Goal: Task Accomplishment & Management: Manage account settings

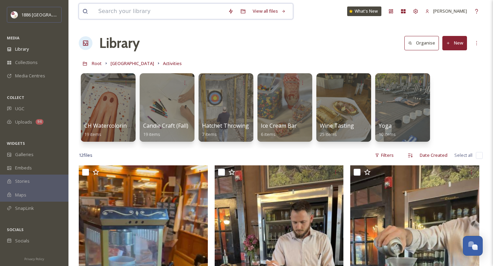
click at [123, 10] on input at bounding box center [160, 11] width 130 height 15
type input "pie"
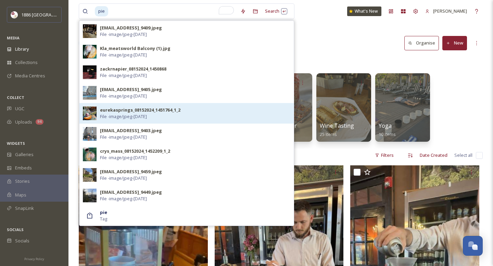
click at [165, 116] on div "eurekasprings_08152024_1451764_1_2 File - image/jpeg - [DATE]" at bounding box center [195, 113] width 190 height 13
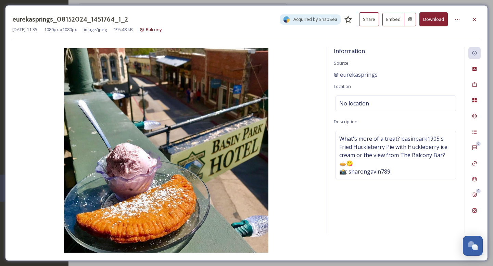
click at [438, 21] on button "Download" at bounding box center [433, 19] width 28 height 14
click at [294, 99] on img at bounding box center [165, 150] width 307 height 204
click at [474, 18] on icon at bounding box center [474, 19] width 5 height 5
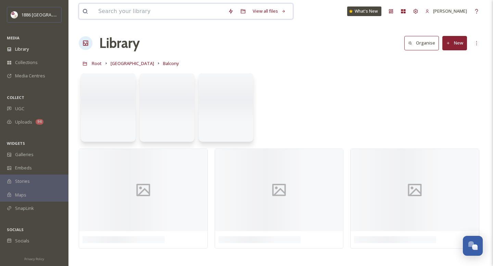
click at [185, 13] on input at bounding box center [160, 11] width 130 height 15
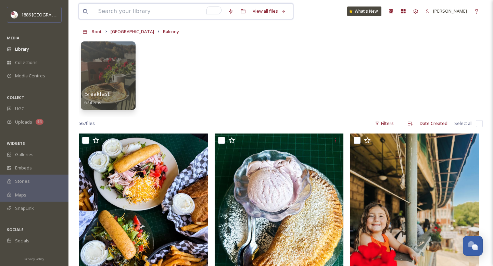
scroll to position [33, 0]
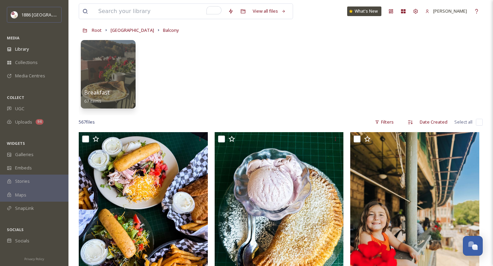
click at [241, 88] on div "Breakfast 67 items" at bounding box center [281, 76] width 404 height 79
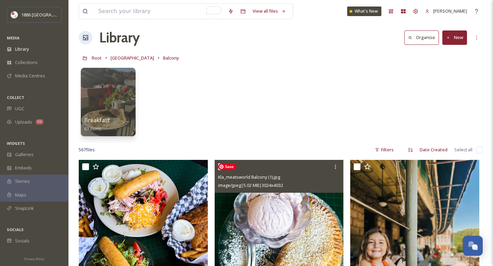
scroll to position [0, 0]
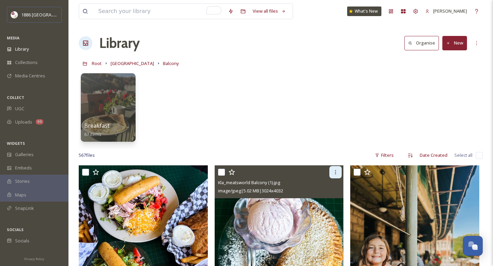
click at [336, 175] on icon at bounding box center [335, 171] width 5 height 5
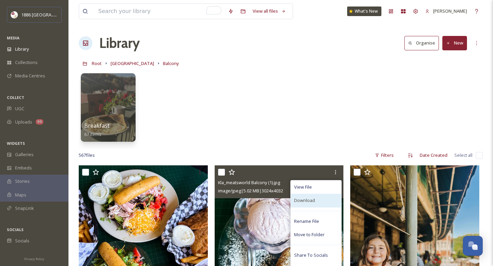
click at [322, 201] on div "Download" at bounding box center [316, 200] width 51 height 13
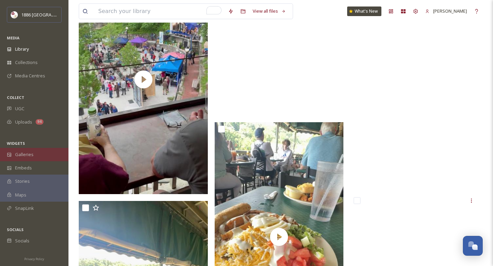
scroll to position [1997, 0]
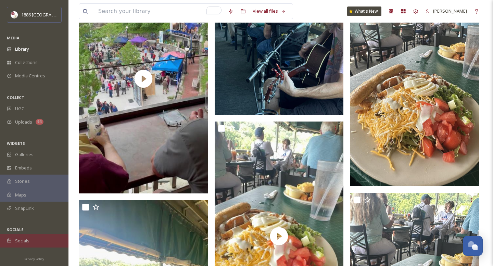
click at [37, 237] on div "Socials" at bounding box center [34, 240] width 68 height 13
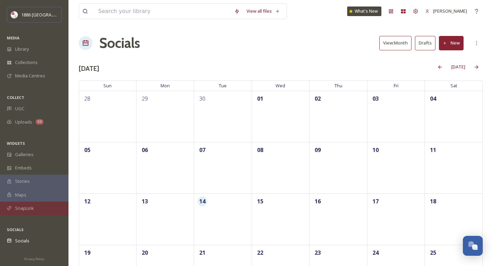
click at [40, 209] on div "SnapLink" at bounding box center [34, 208] width 68 height 13
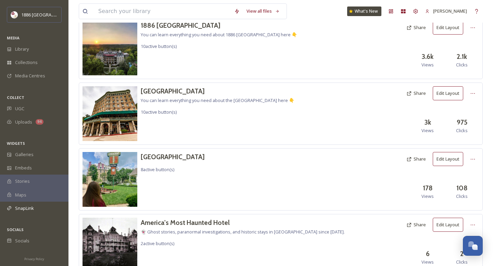
scroll to position [51, 0]
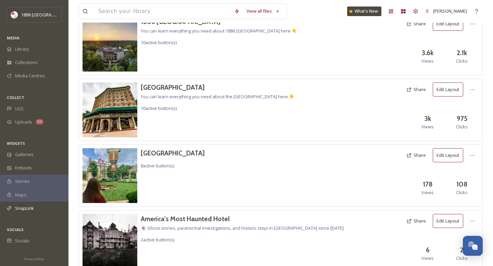
click at [449, 157] on button "Edit Layout" at bounding box center [448, 155] width 30 height 14
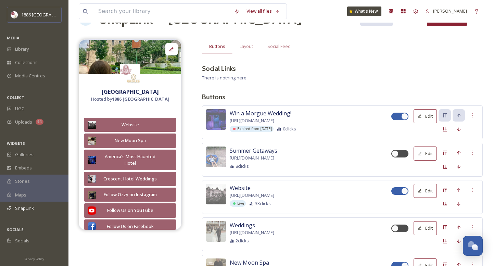
scroll to position [26, 0]
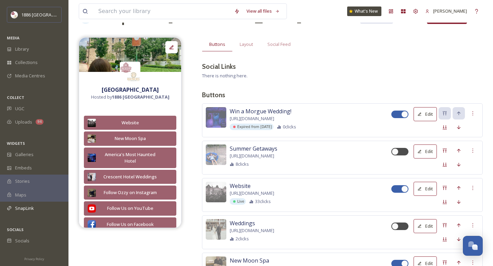
click at [395, 116] on div at bounding box center [396, 114] width 5 height 3
checkbox input "false"
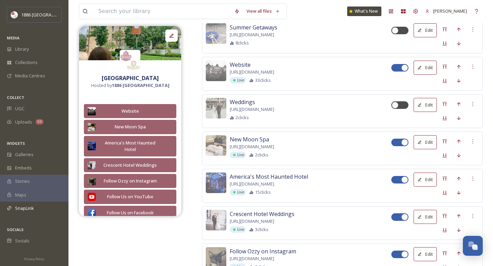
scroll to position [0, 0]
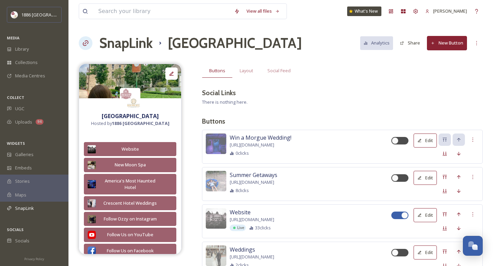
click at [455, 48] on button "New Button" at bounding box center [447, 43] width 40 height 14
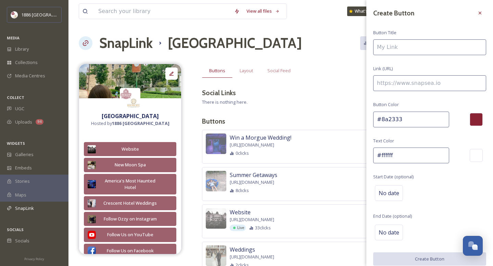
click at [433, 54] on input at bounding box center [429, 47] width 113 height 16
type input "Shop [GEOGRAPHIC_DATA]"
paste input "[URL][DOMAIN_NAME]"
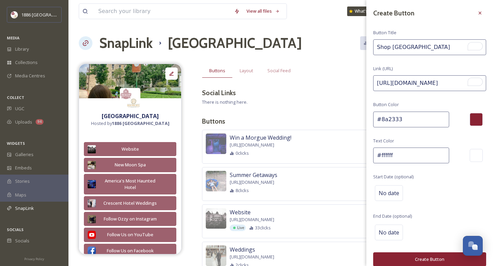
type input "[URL][DOMAIN_NAME]"
click at [414, 258] on button "Create Button" at bounding box center [429, 259] width 113 height 14
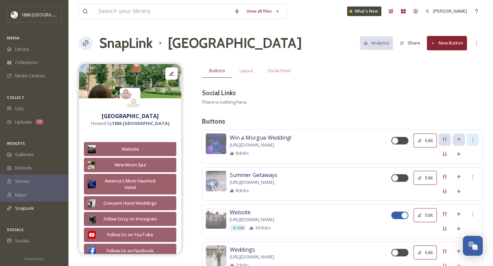
click at [472, 138] on icon at bounding box center [472, 139] width 5 height 5
click at [470, 173] on span "Delete Button" at bounding box center [461, 175] width 28 height 7
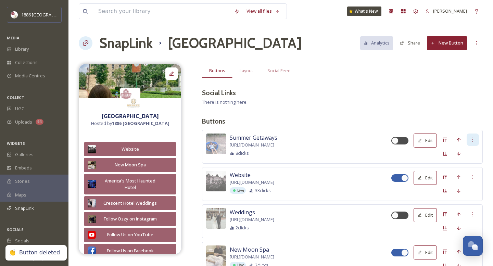
click at [478, 137] on div at bounding box center [473, 139] width 12 height 12
click at [472, 171] on div "Delete Button" at bounding box center [460, 174] width 35 height 13
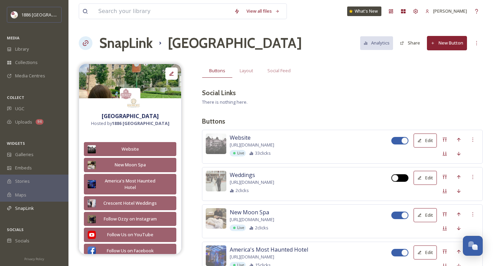
click at [403, 179] on div at bounding box center [399, 178] width 17 height 8
checkbox input "true"
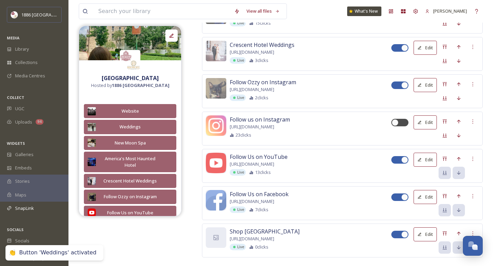
scroll to position [270, 0]
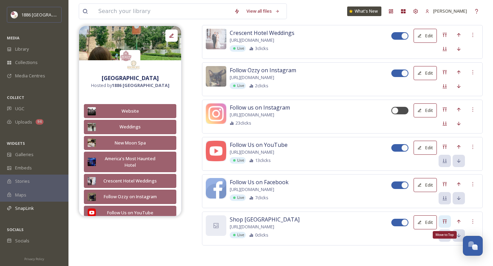
click at [445, 221] on icon at bounding box center [445, 221] width 4 height 4
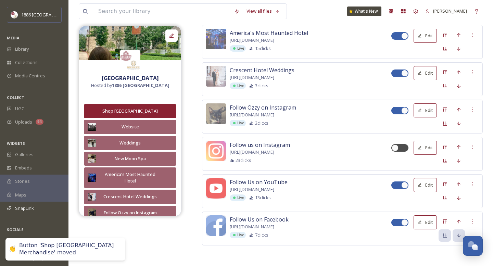
scroll to position [0, 0]
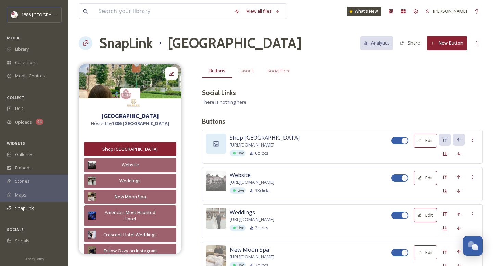
click at [225, 138] on div at bounding box center [216, 143] width 21 height 21
click at [218, 144] on icon at bounding box center [216, 143] width 7 height 7
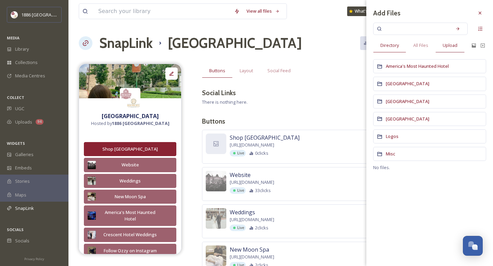
click at [453, 45] on span "Upload" at bounding box center [450, 45] width 15 height 7
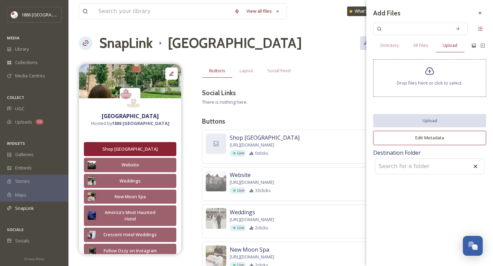
click at [463, 85] on div "Drop files here or click to select." at bounding box center [429, 78] width 113 height 38
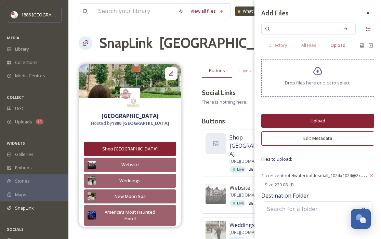
click at [325, 122] on button "Upload" at bounding box center [318, 121] width 113 height 14
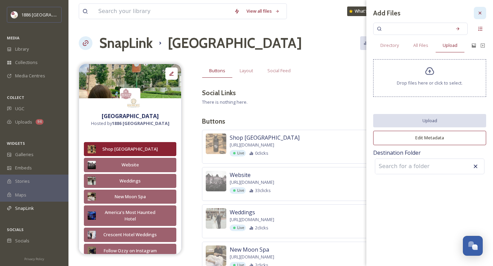
click at [480, 15] on icon at bounding box center [479, 12] width 5 height 5
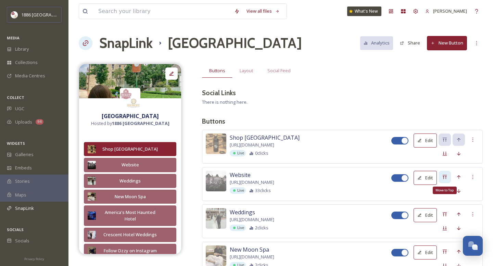
click at [448, 175] on div "Move to Top" at bounding box center [444, 177] width 12 height 12
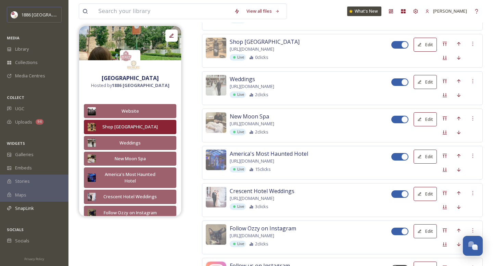
scroll to position [138, 0]
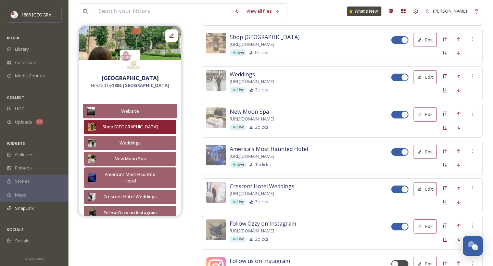
click at [143, 114] on div "Website" at bounding box center [130, 111] width 63 height 7
click at [432, 43] on button "Edit" at bounding box center [425, 40] width 23 height 14
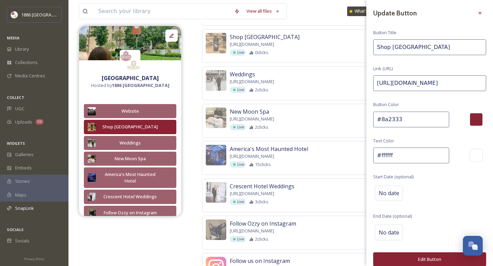
drag, startPoint x: 416, startPoint y: 115, endPoint x: 317, endPoint y: 115, distance: 98.2
click at [317, 115] on div "Website [URL][DOMAIN_NAME] Live 33 clicks Edit Shop [GEOGRAPHIC_DATA] Merchandi…" at bounding box center [342, 177] width 281 height 370
click at [481, 14] on icon at bounding box center [479, 12] width 5 height 5
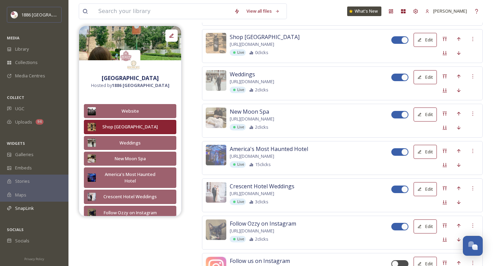
click at [429, 81] on button "Edit" at bounding box center [425, 77] width 23 height 14
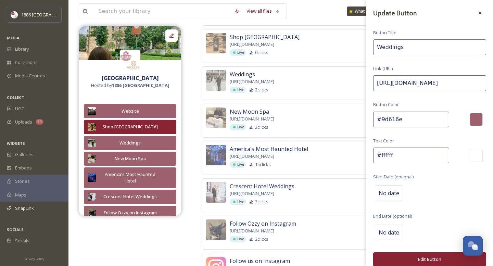
drag, startPoint x: 423, startPoint y: 119, endPoint x: 241, endPoint y: 104, distance: 182.7
click at [241, 104] on div "Website [URL][DOMAIN_NAME] Live 33 clicks Edit Shop [GEOGRAPHIC_DATA] Merchandi…" at bounding box center [342, 177] width 281 height 370
paste input "8a2333"
type input "#8a2333"
click at [482, 15] on icon at bounding box center [479, 12] width 5 height 5
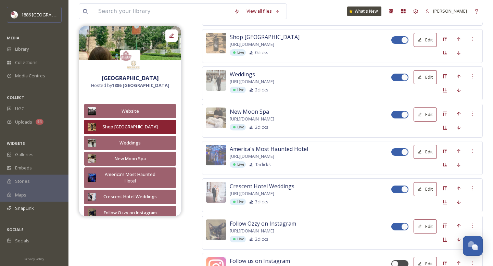
click at [426, 80] on button "Edit" at bounding box center [425, 77] width 23 height 14
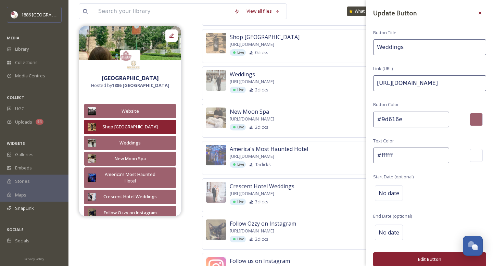
drag, startPoint x: 424, startPoint y: 116, endPoint x: 236, endPoint y: 106, distance: 188.9
click at [239, 106] on div "Website [URL][DOMAIN_NAME] Live 33 clicks Edit Shop [GEOGRAPHIC_DATA] Merchandi…" at bounding box center [342, 177] width 281 height 370
paste input "8a2333"
type input "#8a2333"
click at [419, 258] on button "Edit Button" at bounding box center [429, 259] width 113 height 14
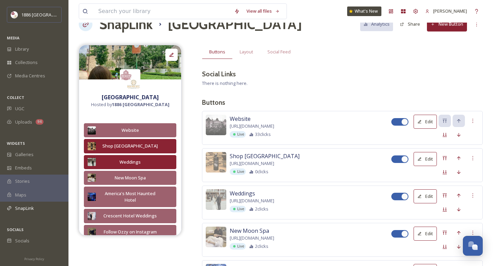
scroll to position [0, 0]
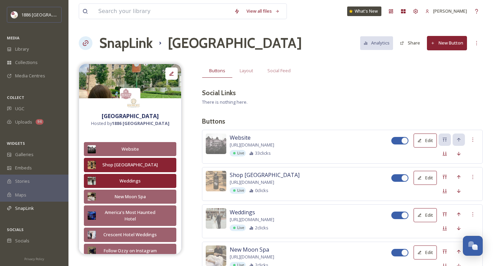
click at [429, 139] on button "Edit" at bounding box center [425, 140] width 23 height 14
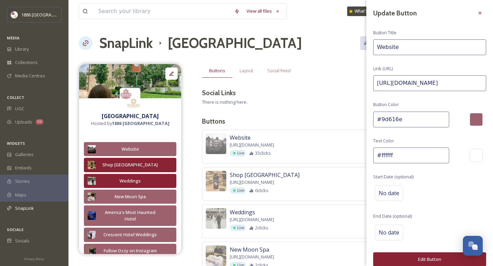
drag, startPoint x: 414, startPoint y: 119, endPoint x: 282, endPoint y: 98, distance: 134.2
paste input "8a2333"
type input "#8a2333"
click at [418, 258] on button "Edit Button" at bounding box center [429, 259] width 113 height 14
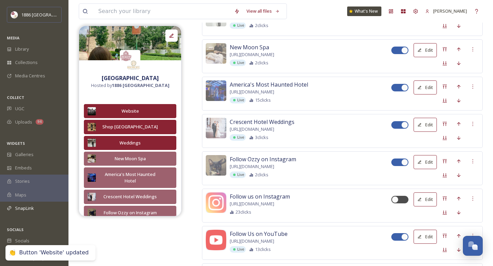
scroll to position [205, 0]
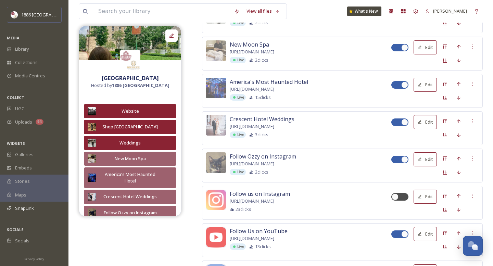
click at [430, 166] on button "Edit" at bounding box center [425, 159] width 23 height 14
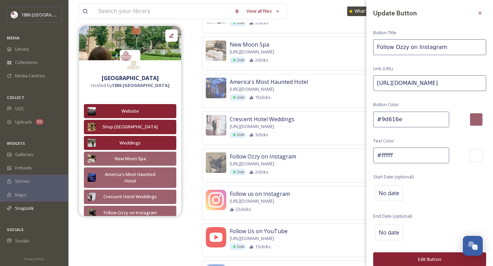
drag, startPoint x: 411, startPoint y: 118, endPoint x: 254, endPoint y: 112, distance: 156.9
click at [257, 112] on div "Website [URL][DOMAIN_NAME] Live 33 clicks Edit Shop [GEOGRAPHIC_DATA] Merchandi…" at bounding box center [342, 110] width 281 height 370
paste input "8a2333"
type input "#8a2333"
click at [408, 255] on button "Edit Button" at bounding box center [429, 259] width 113 height 14
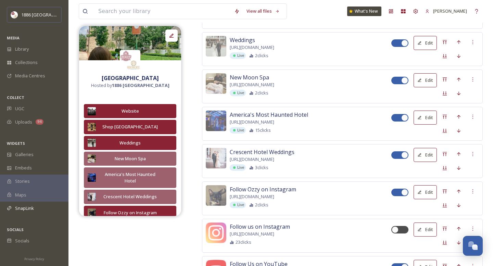
scroll to position [173, 0]
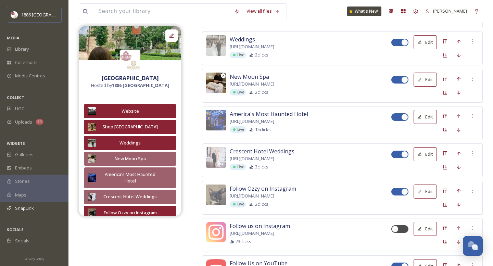
click at [223, 93] on img at bounding box center [216, 83] width 21 height 21
click at [306, 96] on div "Live 2 clicks" at bounding box center [311, 92] width 162 height 7
click at [429, 81] on button "Edit" at bounding box center [425, 80] width 23 height 14
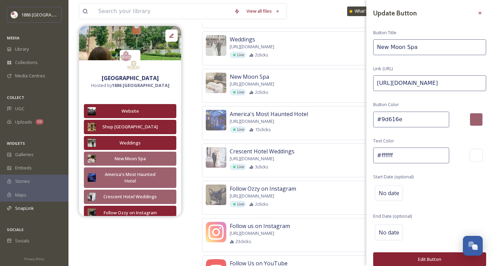
drag, startPoint x: 422, startPoint y: 123, endPoint x: 285, endPoint y: 109, distance: 137.4
click at [290, 108] on div "Website [URL][DOMAIN_NAME] Live 33 clicks Edit Shop [GEOGRAPHIC_DATA] Merchandi…" at bounding box center [342, 142] width 281 height 370
paste input "8a2333"
type input "#8a2333"
click at [415, 259] on button "Edit Button" at bounding box center [429, 259] width 113 height 14
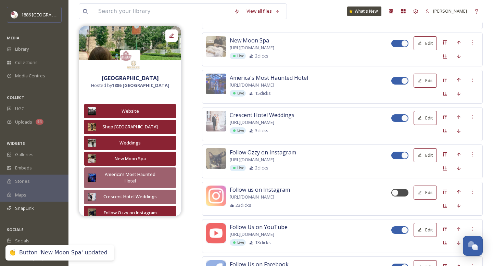
scroll to position [209, 0]
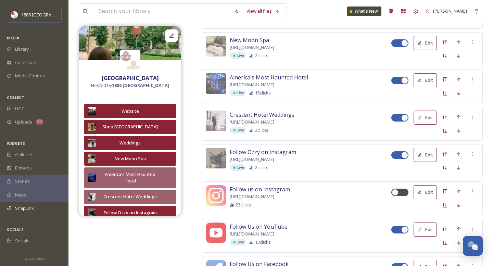
click at [427, 87] on button "Edit" at bounding box center [425, 80] width 23 height 14
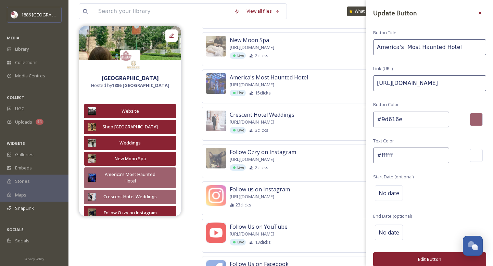
drag, startPoint x: 427, startPoint y: 115, endPoint x: 236, endPoint y: 104, distance: 190.7
click at [240, 103] on div "Website [URL][DOMAIN_NAME] Live 33 clicks Edit Shop [GEOGRAPHIC_DATA] Merchandi…" at bounding box center [342, 105] width 281 height 370
paste input "8a2333"
type input "#8a2333"
click at [419, 254] on button "Edit Button" at bounding box center [429, 259] width 113 height 14
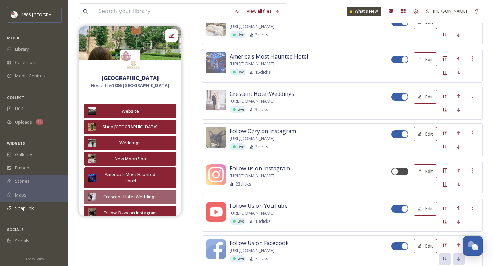
scroll to position [229, 0]
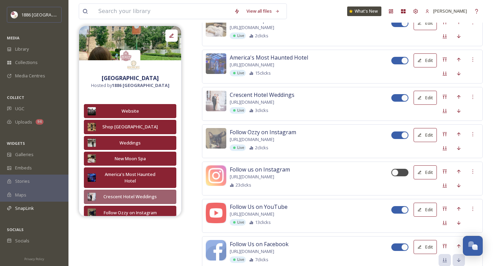
click at [428, 105] on button "Edit" at bounding box center [425, 98] width 23 height 14
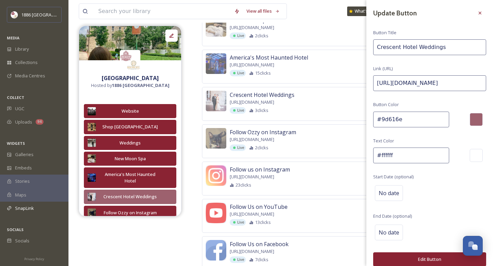
drag, startPoint x: 422, startPoint y: 117, endPoint x: 253, endPoint y: 104, distance: 170.3
click at [253, 104] on div "Website [URL][DOMAIN_NAME] Live 33 clicks Edit Shop [GEOGRAPHIC_DATA] Merchandi…" at bounding box center [342, 85] width 281 height 370
paste input "8a2333"
type input "#8a2333"
click at [412, 252] on button "Edit Button" at bounding box center [429, 259] width 113 height 14
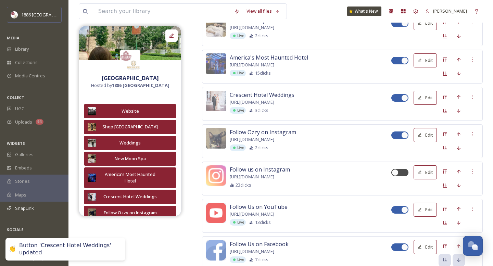
scroll to position [270, 0]
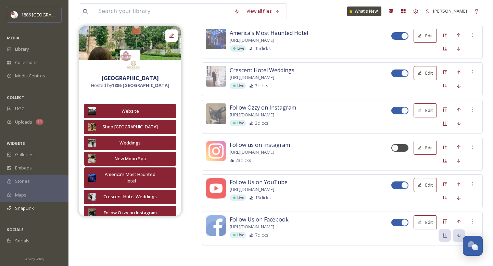
click at [422, 149] on button "Edit" at bounding box center [425, 148] width 23 height 14
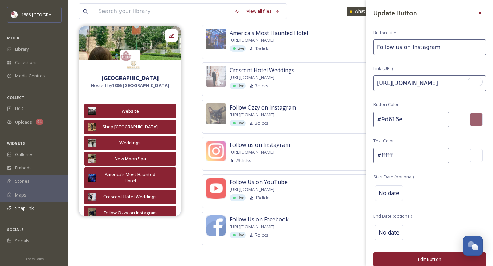
drag, startPoint x: 475, startPoint y: 85, endPoint x: 349, endPoint y: 73, distance: 127.2
click at [349, 73] on div "Website [URL][DOMAIN_NAME] Live 33 clicks Edit Shop [GEOGRAPHIC_DATA] Merchandi…" at bounding box center [342, 61] width 281 height 370
click at [483, 11] on div at bounding box center [480, 13] width 12 height 12
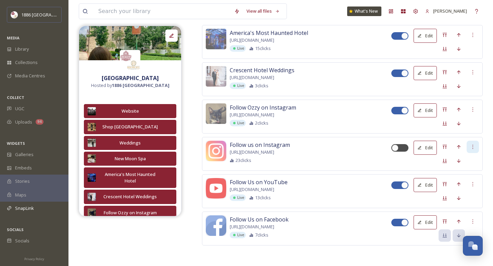
click at [472, 148] on icon at bounding box center [472, 146] width 5 height 5
click at [469, 181] on span "Delete Button" at bounding box center [461, 182] width 28 height 7
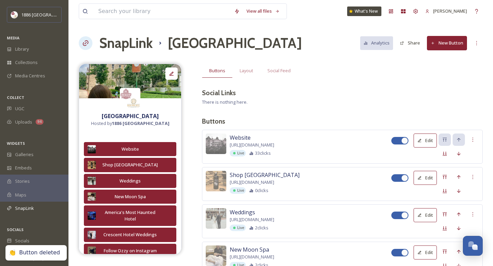
scroll to position [1, 0]
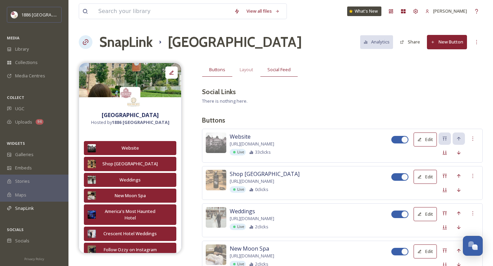
click at [272, 75] on div "Social Feed" at bounding box center [279, 70] width 38 height 14
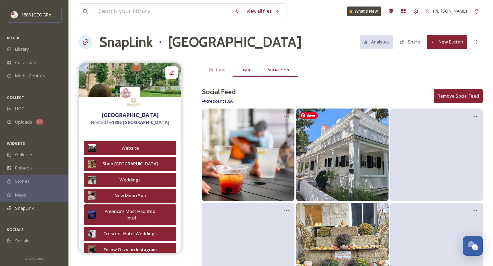
click at [243, 71] on span "Layout" at bounding box center [246, 69] width 13 height 7
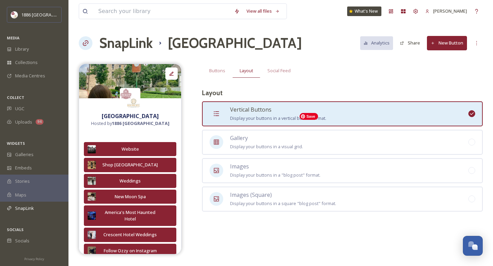
scroll to position [0, 0]
click at [216, 75] on div "Buttons" at bounding box center [217, 71] width 30 height 14
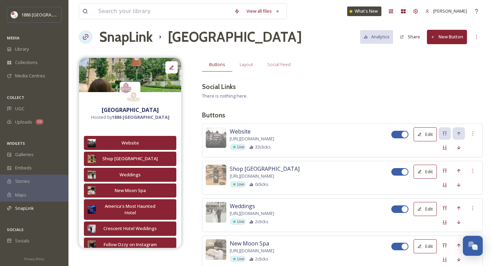
scroll to position [8, 0]
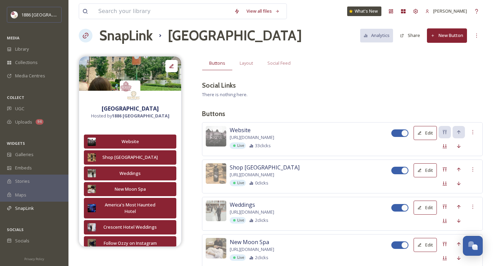
click at [218, 89] on h3 "Social Links" at bounding box center [219, 85] width 34 height 10
click at [219, 93] on span "There is nothing here." at bounding box center [225, 94] width 46 height 6
click at [457, 35] on button "New Button" at bounding box center [447, 35] width 40 height 14
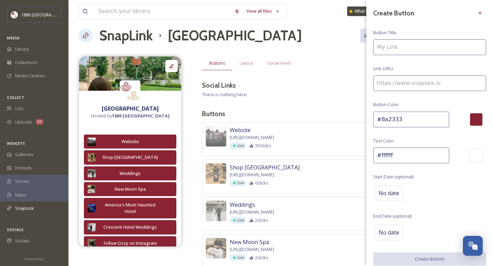
scroll to position [5, 0]
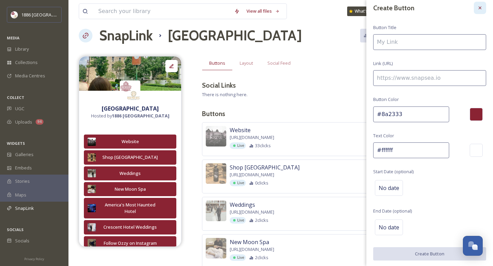
click at [480, 12] on div at bounding box center [480, 8] width 12 height 12
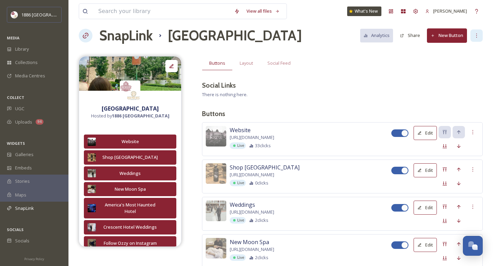
click at [476, 36] on icon at bounding box center [476, 35] width 5 height 5
click at [471, 62] on span "New Social Link" at bounding box center [462, 64] width 31 height 7
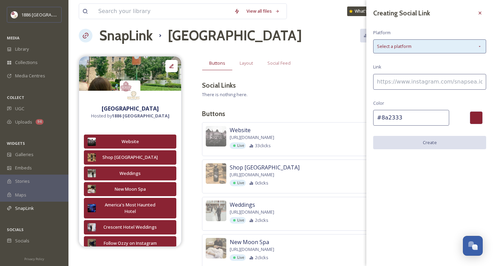
click at [433, 40] on div "Select a platform" at bounding box center [429, 46] width 113 height 14
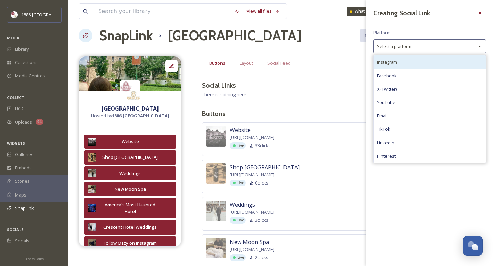
click at [423, 63] on div "Instagram" at bounding box center [429, 61] width 112 height 13
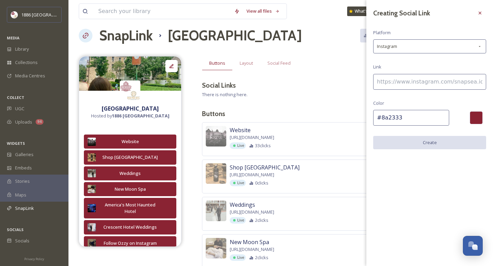
click at [426, 82] on input at bounding box center [429, 82] width 113 height 16
paste input "[URL][DOMAIN_NAME]"
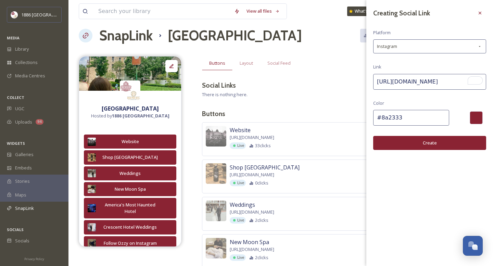
type input "[URL][DOMAIN_NAME]"
click at [442, 146] on button "Create" at bounding box center [429, 143] width 113 height 14
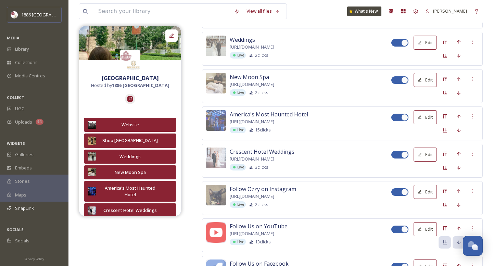
scroll to position [269, 0]
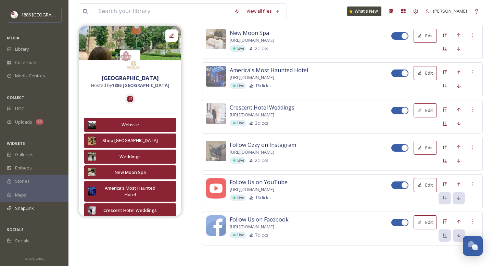
click at [430, 184] on button "Edit" at bounding box center [425, 185] width 23 height 14
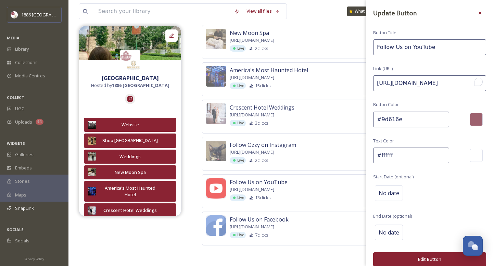
scroll to position [0, 19]
drag, startPoint x: 377, startPoint y: 84, endPoint x: 493, endPoint y: 87, distance: 115.4
click at [493, 87] on div "Update Button Button Title Follow Us on YouTube Link (URL) [URL][DOMAIN_NAME] B…" at bounding box center [429, 136] width 127 height 273
click at [482, 10] on icon at bounding box center [479, 12] width 5 height 5
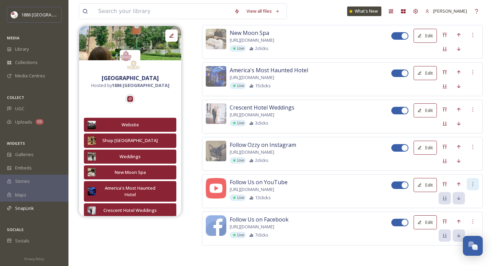
click at [475, 185] on icon at bounding box center [472, 183] width 5 height 5
click at [469, 218] on span "Delete Button" at bounding box center [461, 219] width 28 height 7
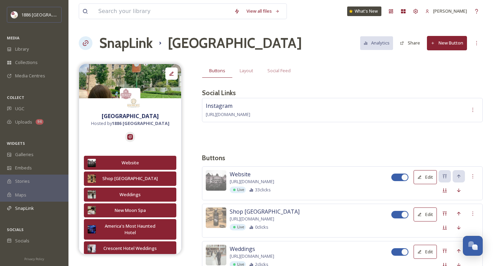
click at [450, 48] on button "New Button" at bounding box center [447, 43] width 40 height 14
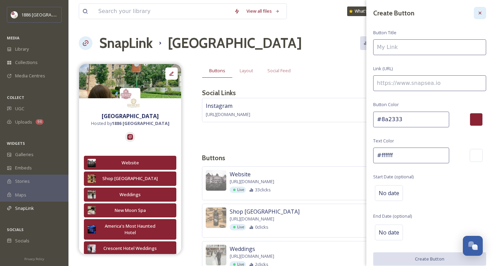
click at [480, 13] on icon at bounding box center [479, 12] width 5 height 5
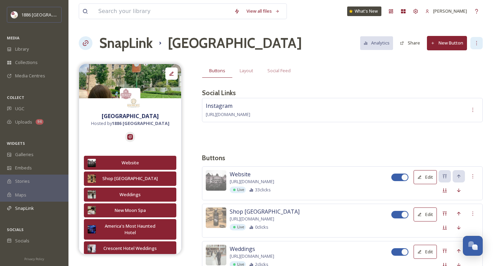
click at [479, 41] on icon at bounding box center [476, 42] width 5 height 5
click at [471, 70] on span "New Social Link" at bounding box center [462, 71] width 31 height 7
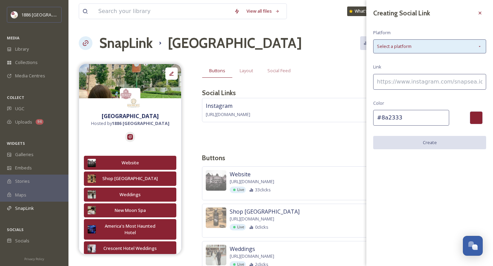
click at [437, 47] on div "Select a platform" at bounding box center [429, 46] width 113 height 14
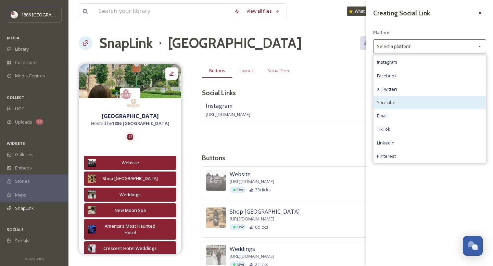
click at [417, 99] on div "YouTube" at bounding box center [429, 102] width 112 height 13
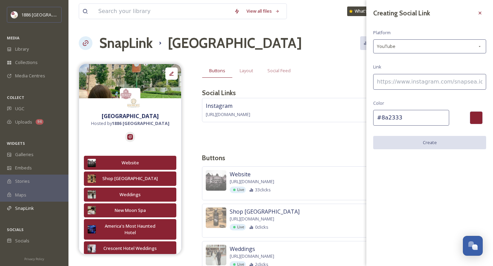
click at [418, 81] on input at bounding box center [429, 82] width 113 height 16
paste input "[URL][DOMAIN_NAME]"
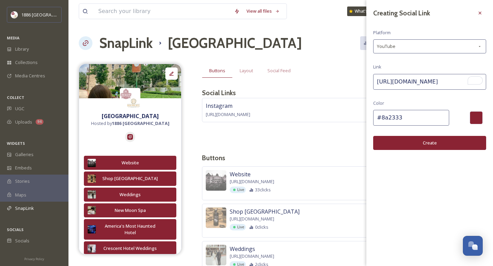
type input "[URL][DOMAIN_NAME]"
click at [442, 140] on button "Create" at bounding box center [429, 143] width 113 height 14
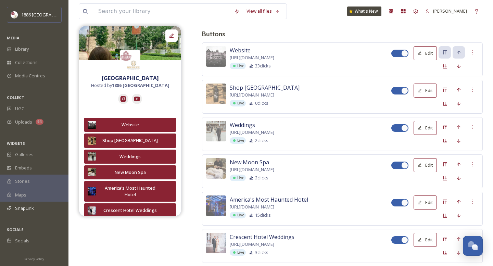
scroll to position [259, 0]
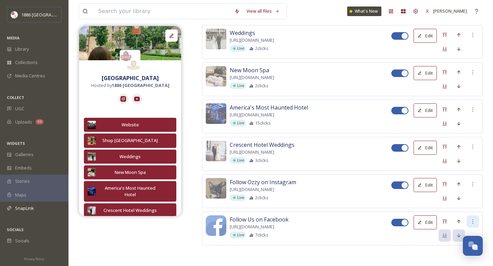
click at [473, 218] on div at bounding box center [473, 221] width 12 height 12
click at [431, 223] on button "Edit" at bounding box center [425, 222] width 23 height 14
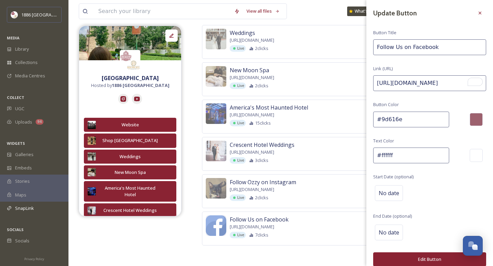
drag, startPoint x: 378, startPoint y: 81, endPoint x: 493, endPoint y: 84, distance: 115.0
click at [493, 84] on div "Update Button Button Title Follow Us on Facebook Link (URL) [URL][DOMAIN_NAME] …" at bounding box center [429, 136] width 127 height 273
click at [481, 12] on icon at bounding box center [479, 12] width 5 height 5
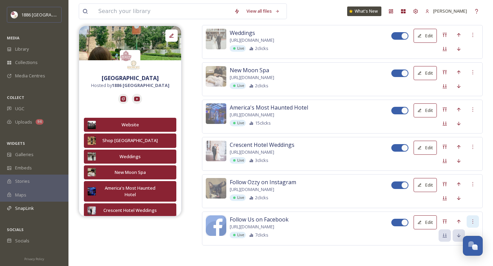
click at [468, 223] on div at bounding box center [473, 221] width 12 height 12
click at [455, 253] on div "Delete Button" at bounding box center [460, 256] width 35 height 13
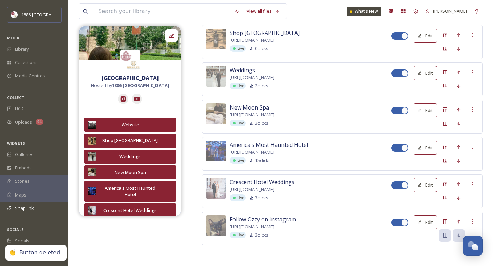
scroll to position [0, 0]
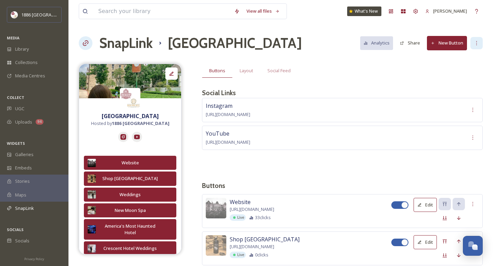
click at [474, 47] on div at bounding box center [476, 43] width 12 height 12
click at [472, 71] on span "New Social Link" at bounding box center [462, 71] width 31 height 7
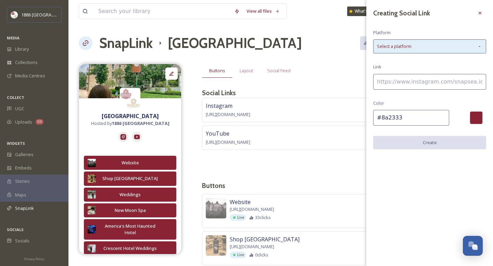
click at [423, 40] on div "Select a platform" at bounding box center [429, 46] width 113 height 14
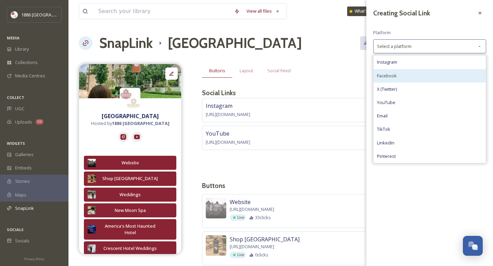
click at [414, 76] on div "Facebook" at bounding box center [429, 75] width 112 height 13
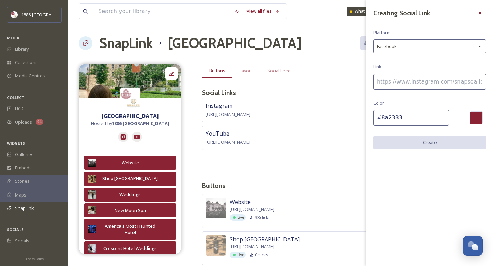
click at [409, 82] on input at bounding box center [429, 82] width 113 height 16
paste input "[URL][DOMAIN_NAME]"
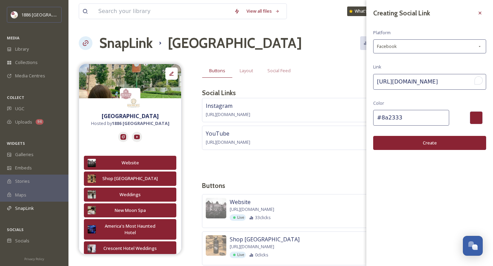
type input "[URL][DOMAIN_NAME]"
click at [431, 140] on button "Create" at bounding box center [429, 143] width 113 height 14
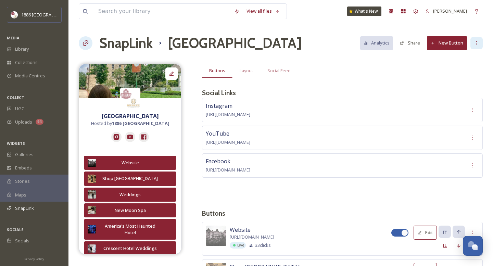
click at [475, 41] on icon at bounding box center [476, 42] width 5 height 5
click at [469, 70] on span "New Social Link" at bounding box center [462, 71] width 31 height 7
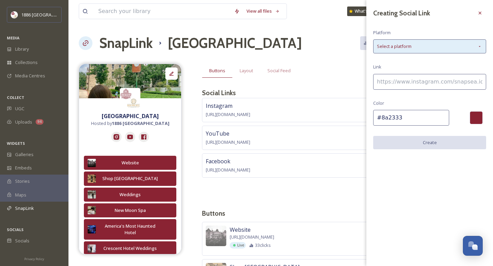
click at [422, 42] on div "Select a platform" at bounding box center [429, 46] width 113 height 14
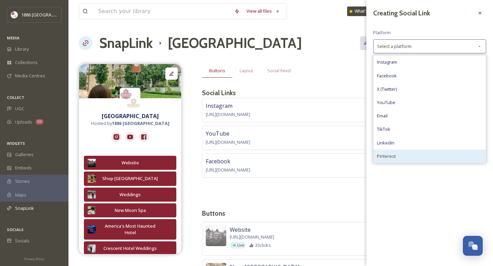
click at [422, 156] on div "Pinterest" at bounding box center [429, 156] width 112 height 13
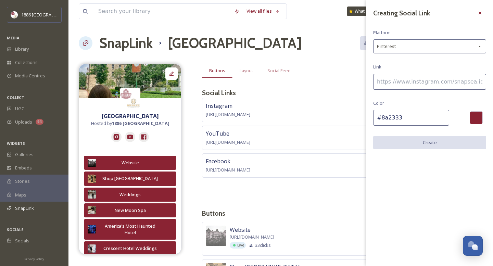
click at [418, 74] on input at bounding box center [429, 82] width 113 height 16
paste input "[URL][DOMAIN_NAME]"
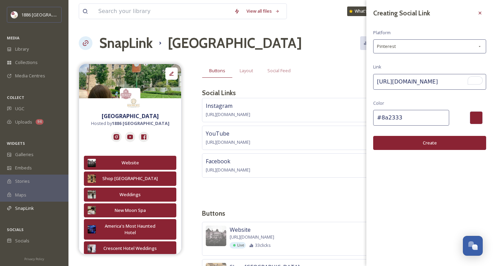
type input "[URL][DOMAIN_NAME]"
click at [439, 145] on button "Create" at bounding box center [429, 143] width 113 height 14
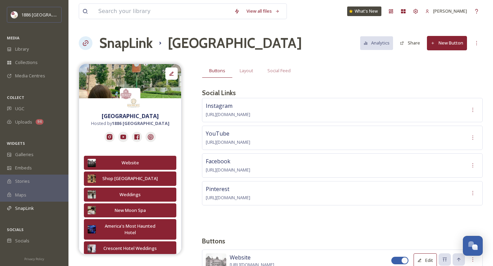
scroll to position [1, 0]
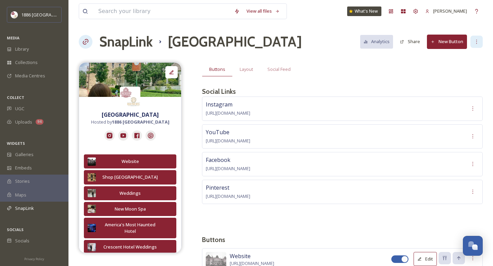
click at [478, 41] on icon at bounding box center [476, 41] width 5 height 5
click at [475, 67] on span "New Social Link" at bounding box center [462, 70] width 31 height 7
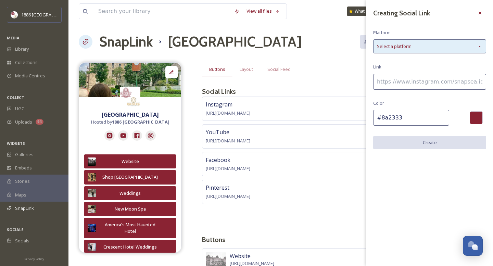
click at [411, 49] on span "Select a platform" at bounding box center [394, 46] width 35 height 7
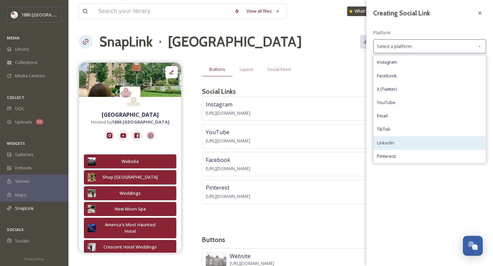
click at [406, 145] on div "LinkedIn" at bounding box center [429, 142] width 112 height 13
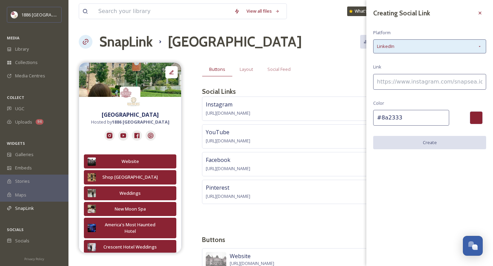
click at [405, 51] on div "LinkedIn" at bounding box center [429, 46] width 113 height 14
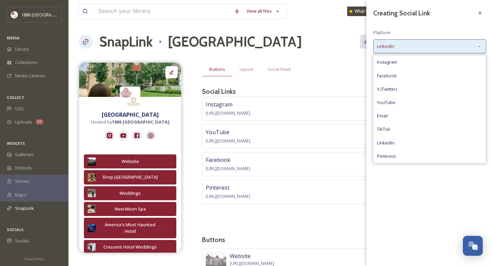
click at [405, 51] on div "LinkedIn" at bounding box center [429, 46] width 113 height 14
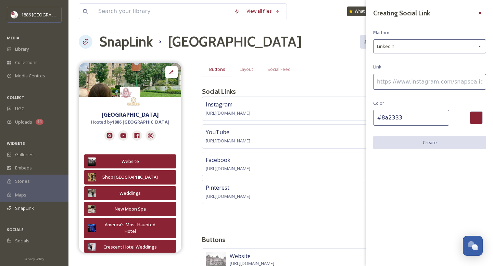
click at [405, 85] on input at bounding box center [429, 82] width 113 height 16
paste input "https://www.linkedin.com/company/1886-crescent-hotel-&-spa/"
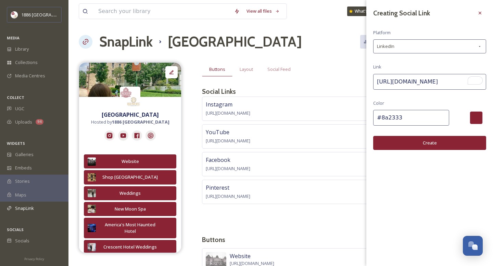
scroll to position [0, 52]
type input "https://www.linkedin.com/company/1886-crescent-hotel-&-spa/"
click at [434, 142] on button "Create" at bounding box center [429, 143] width 113 height 14
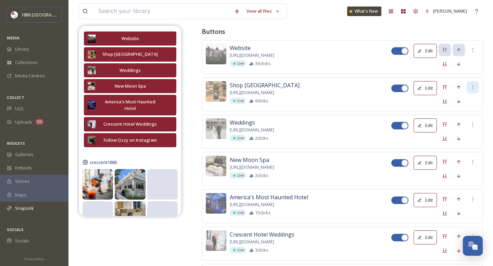
scroll to position [251, 0]
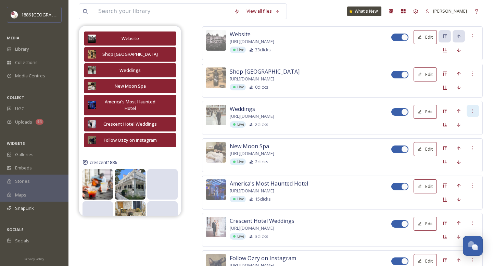
click at [474, 114] on icon at bounding box center [472, 110] width 5 height 5
click at [468, 149] on span "Delete Button" at bounding box center [461, 146] width 28 height 7
click at [463, 144] on div "Delete Button" at bounding box center [460, 146] width 35 height 13
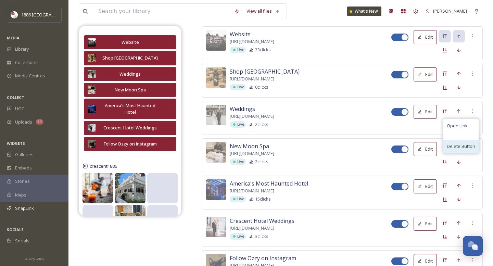
scroll to position [82, 0]
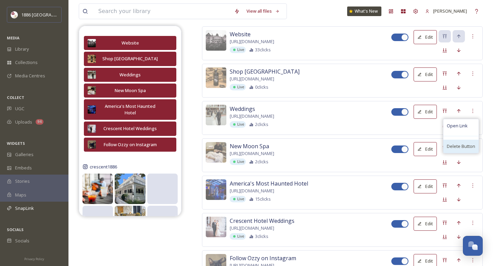
click at [467, 143] on div "Delete Button" at bounding box center [460, 146] width 35 height 13
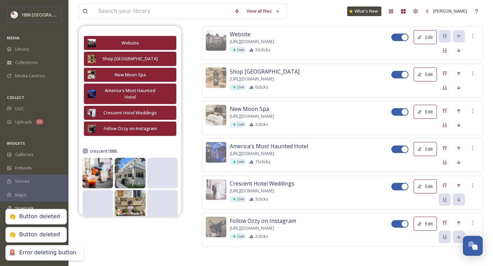
click at [460, 146] on div "America's Most Haunted Hotel https://www.americasmosthauntedhotel.com/?utm_sour…" at bounding box center [342, 155] width 281 height 34
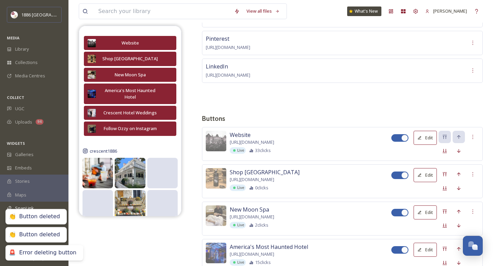
scroll to position [0, 0]
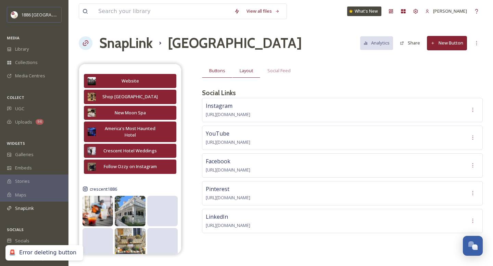
click at [248, 64] on div "Layout" at bounding box center [246, 71] width 28 height 14
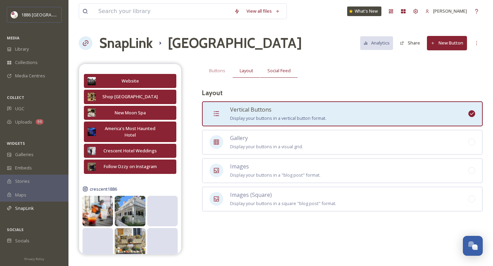
click at [290, 74] on span "Social Feed" at bounding box center [278, 70] width 23 height 7
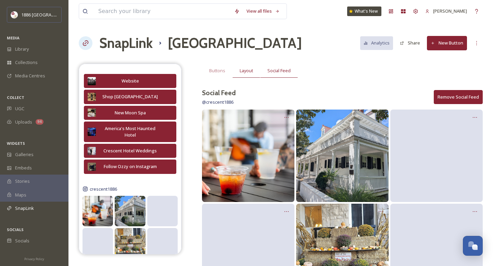
click at [245, 73] on span "Layout" at bounding box center [246, 70] width 13 height 7
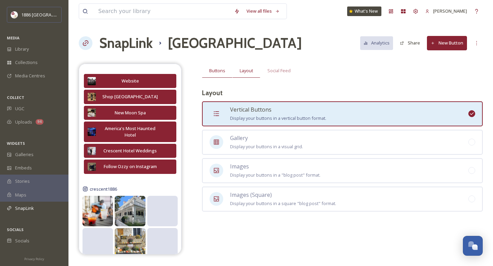
click at [218, 71] on span "Buttons" at bounding box center [217, 70] width 16 height 7
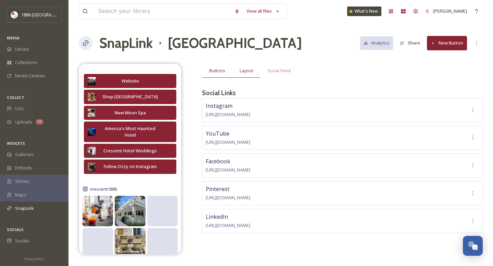
click at [250, 69] on span "Layout" at bounding box center [246, 70] width 13 height 7
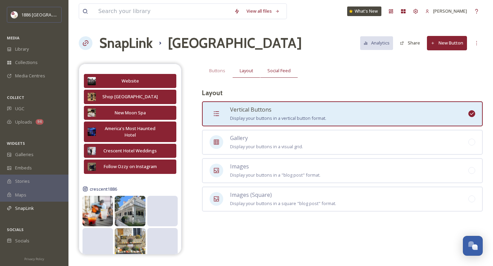
click at [277, 71] on span "Social Feed" at bounding box center [278, 70] width 23 height 7
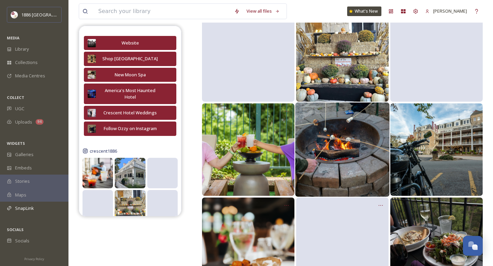
scroll to position [188, 0]
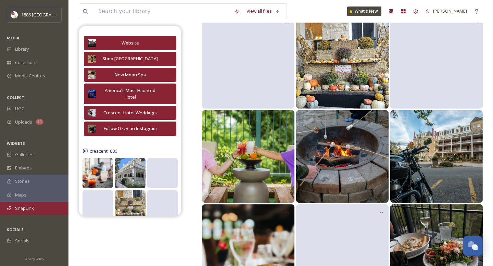
click at [30, 209] on span "SnapLink" at bounding box center [24, 208] width 19 height 7
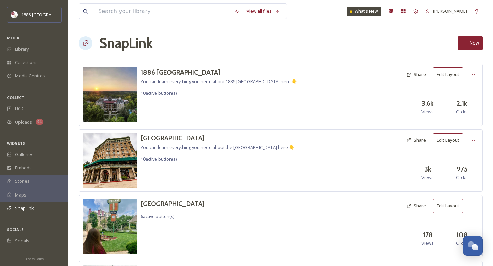
click at [204, 73] on h3 "1886 [GEOGRAPHIC_DATA]" at bounding box center [219, 72] width 156 height 10
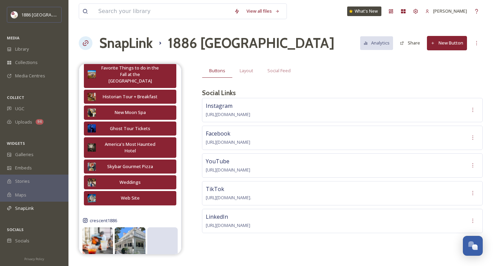
scroll to position [123, 0]
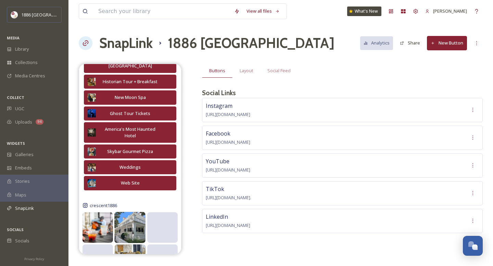
click at [131, 219] on img at bounding box center [129, 227] width 31 height 31
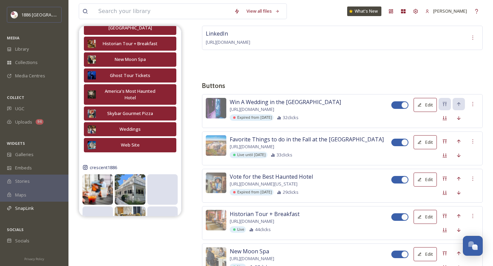
scroll to position [183, 0]
click at [396, 104] on div at bounding box center [396, 105] width 5 height 3
checkbox input "false"
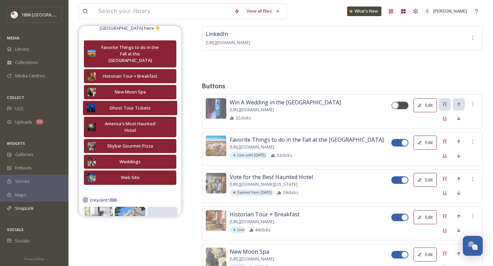
scroll to position [96, 0]
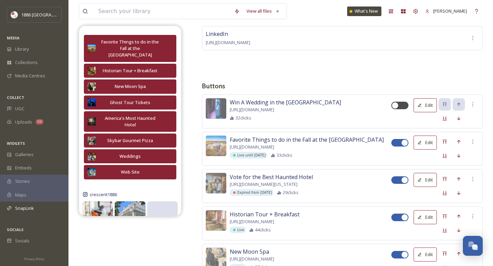
click at [397, 182] on div at bounding box center [396, 179] width 5 height 3
checkbox input "false"
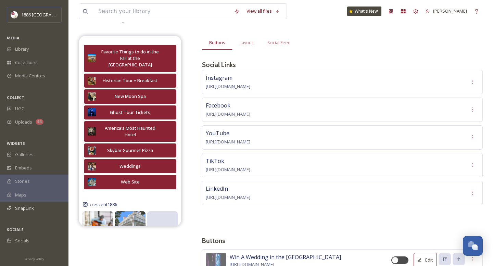
scroll to position [0, 0]
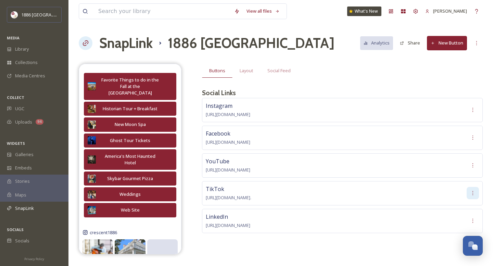
click at [472, 193] on icon at bounding box center [472, 192] width 5 height 5
click at [476, 206] on span "Edit" at bounding box center [474, 208] width 8 height 7
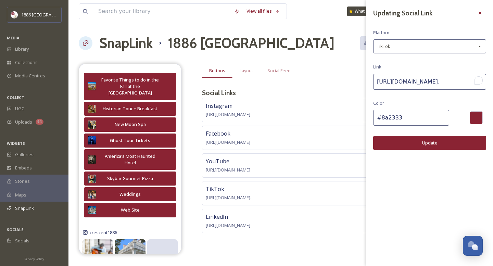
drag, startPoint x: 472, startPoint y: 80, endPoint x: 490, endPoint y: 78, distance: 17.9
click at [491, 79] on div "Updating Social Link Platform TikTok Link https://www.tiktok.com/@1886crescenth…" at bounding box center [429, 78] width 127 height 157
click at [457, 74] on input "https://www.tiktok.com/@1886crescenthotel?_ga-ft=aFQ-dQ.AA.AA.AA.AA.jnd5gJftRmi…" at bounding box center [429, 82] width 113 height 16
drag, startPoint x: 432, startPoint y: 84, endPoint x: 493, endPoint y: 81, distance: 61.0
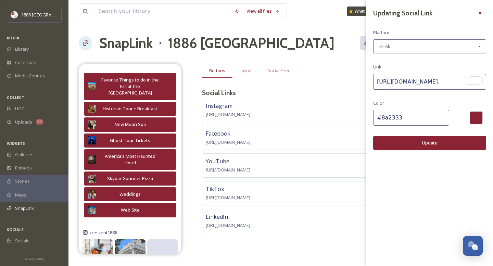
click at [493, 82] on div "Updating Social Link Platform TikTok Link https://www.tiktok.com/@1886crescenth…" at bounding box center [429, 78] width 127 height 157
type input "https://www.tiktok.com/@1886crescenthotel"
click at [430, 143] on button "Update" at bounding box center [429, 143] width 113 height 14
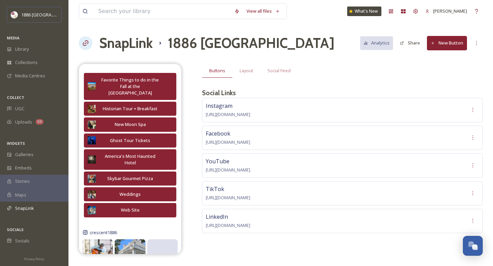
click at [311, 193] on div "TikTok https://www.tiktok.com/@1886crescenthotel" at bounding box center [342, 193] width 281 height 24
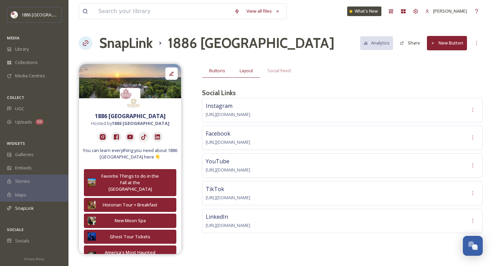
click at [252, 73] on span "Layout" at bounding box center [246, 70] width 13 height 7
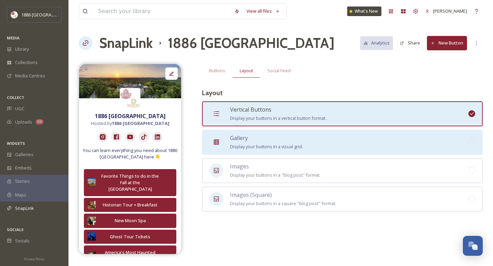
click at [276, 140] on div "Gallery Display your buttons in a visual grid." at bounding box center [266, 142] width 73 height 17
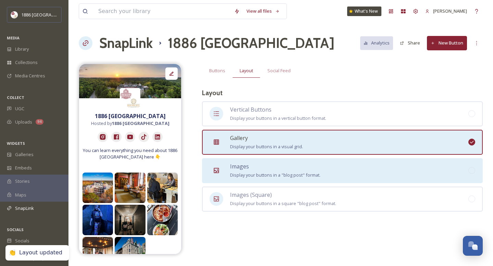
click at [277, 165] on div "Images Display your buttons in a "blog post" format." at bounding box center [275, 170] width 90 height 17
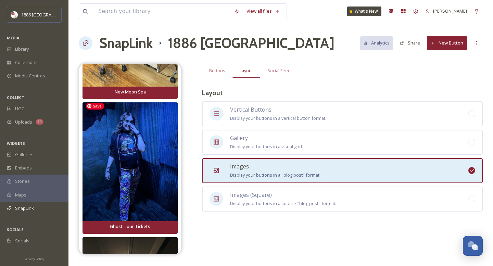
scroll to position [423, 0]
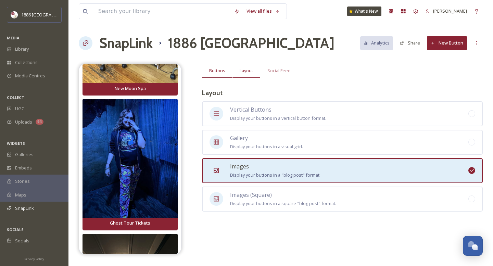
click at [212, 72] on span "Buttons" at bounding box center [217, 70] width 16 height 7
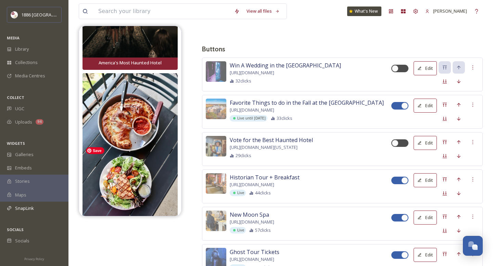
scroll to position [684, 0]
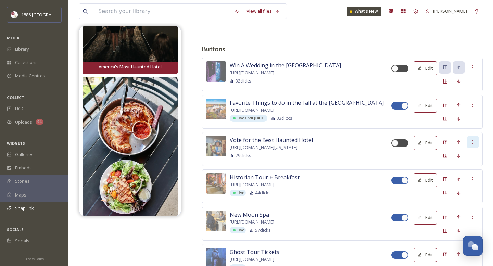
click at [473, 145] on icon at bounding box center [472, 141] width 5 height 5
click at [468, 181] on span "Delete Button" at bounding box center [461, 177] width 28 height 7
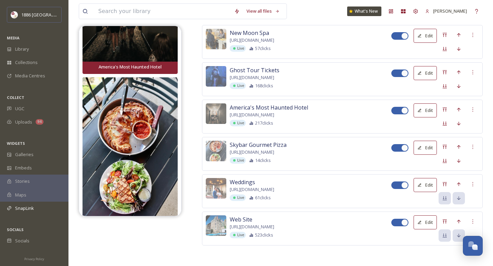
scroll to position [392, 0]
click at [428, 142] on button "Edit" at bounding box center [425, 148] width 23 height 14
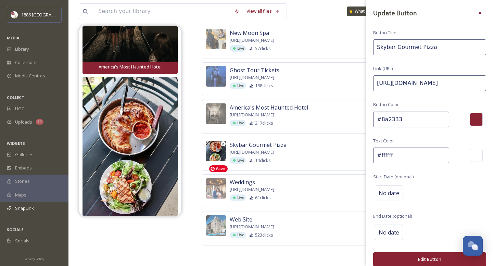
click at [218, 148] on img at bounding box center [216, 151] width 21 height 21
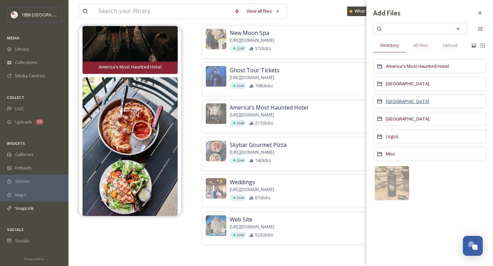
click at [404, 101] on span "[GEOGRAPHIC_DATA]" at bounding box center [407, 101] width 43 height 6
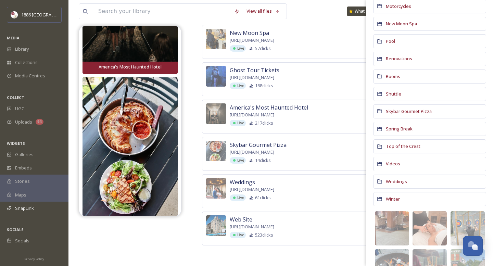
scroll to position [382, 0]
click at [387, 113] on span "Skybar Gourmet Pizza" at bounding box center [409, 111] width 46 height 6
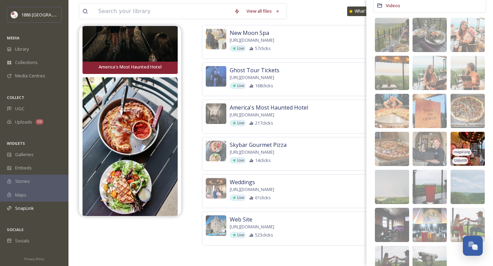
scroll to position [121, 0]
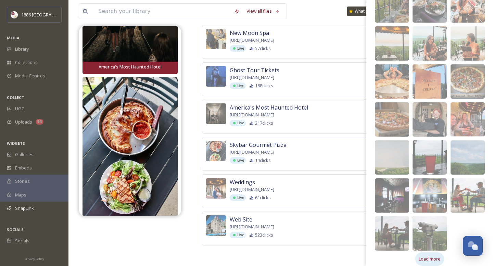
click at [429, 256] on span "Load more" at bounding box center [430, 259] width 22 height 7
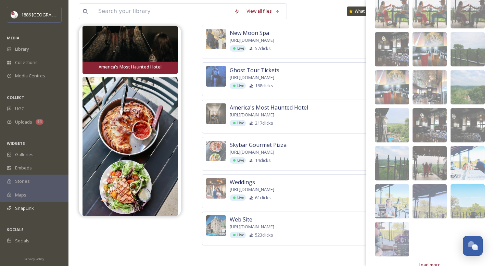
scroll to position [387, 0]
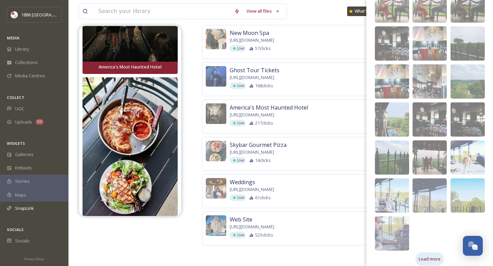
click at [428, 252] on div "Load more" at bounding box center [429, 258] width 29 height 13
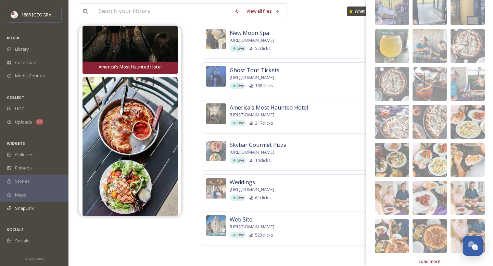
scroll to position [615, 0]
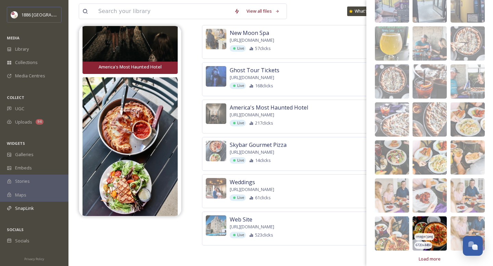
click at [436, 220] on img at bounding box center [429, 233] width 34 height 34
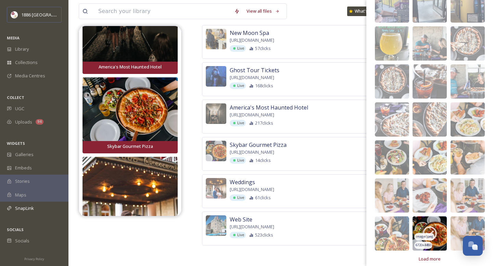
click at [437, 216] on img at bounding box center [429, 233] width 34 height 34
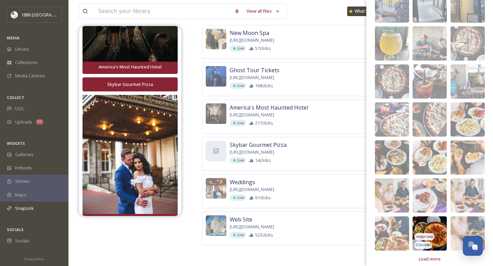
click at [421, 219] on img at bounding box center [429, 233] width 34 height 34
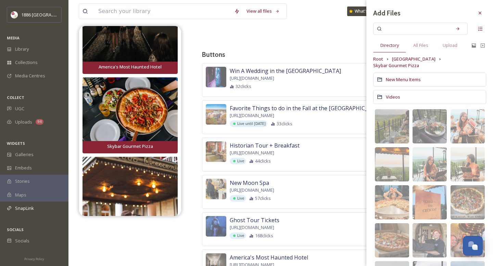
scroll to position [153, 0]
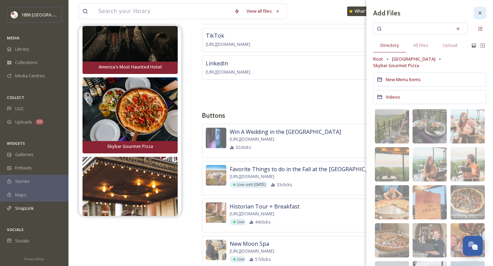
click at [484, 10] on div at bounding box center [480, 13] width 12 height 12
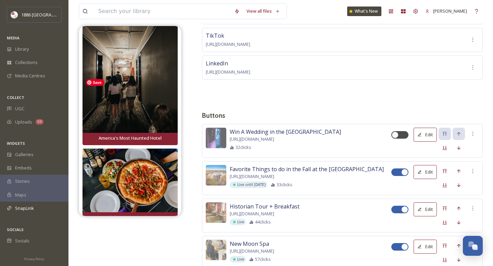
scroll to position [587, 0]
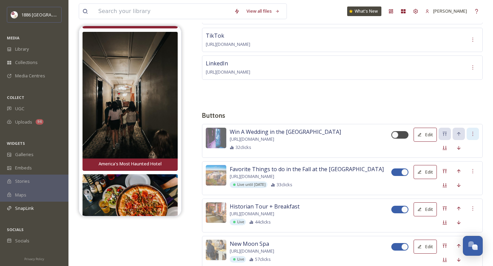
click at [473, 131] on icon at bounding box center [472, 133] width 5 height 5
click at [458, 169] on span "Delete Button" at bounding box center [461, 169] width 28 height 7
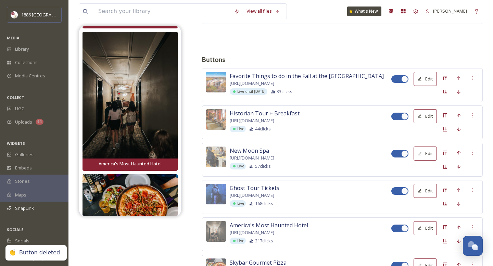
scroll to position [222, 0]
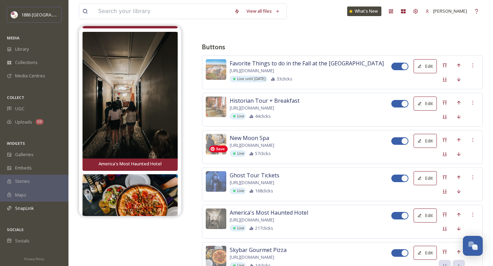
click at [205, 153] on div "New Moon Spa https://www.newmoonspa.com/?utm_source=instagram&utm_medium=social…" at bounding box center [342, 147] width 281 height 34
click at [218, 154] on img at bounding box center [216, 144] width 21 height 21
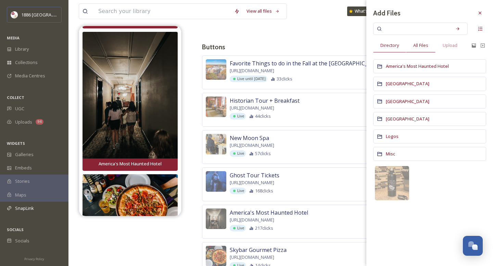
click at [425, 45] on span "All Files" at bounding box center [420, 45] width 15 height 7
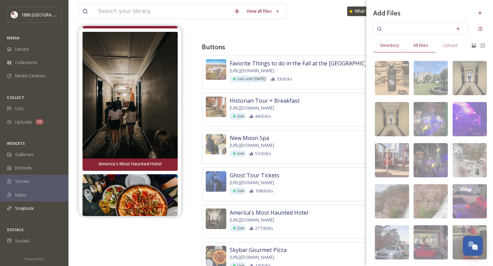
click at [393, 46] on span "Directory" at bounding box center [389, 45] width 18 height 7
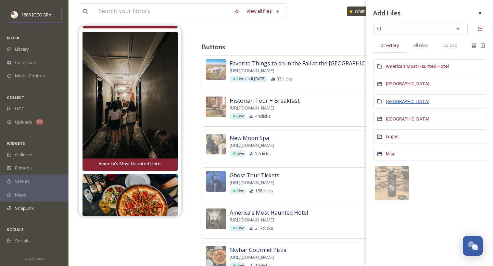
click at [398, 103] on span "[GEOGRAPHIC_DATA]" at bounding box center [407, 101] width 43 height 6
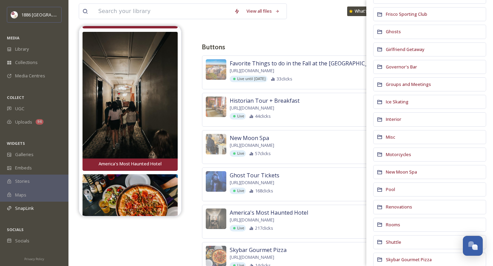
scroll to position [238, 0]
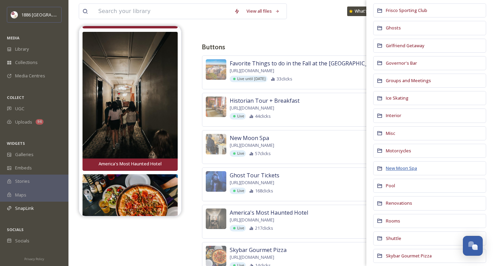
click at [399, 167] on span "New Moon Spa" at bounding box center [401, 168] width 31 height 6
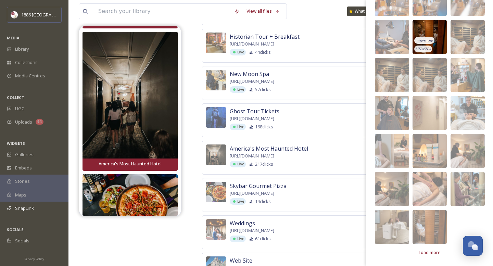
scroll to position [288, 0]
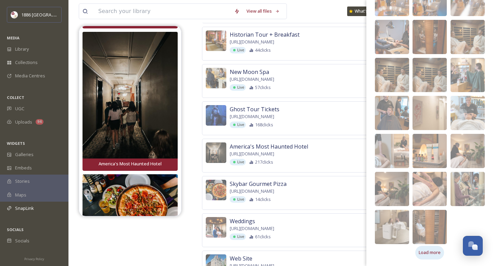
click at [431, 255] on span "Load more" at bounding box center [430, 252] width 22 height 7
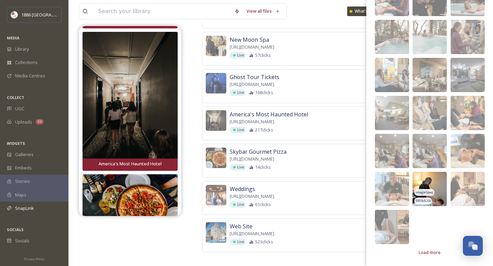
scroll to position [322, 0]
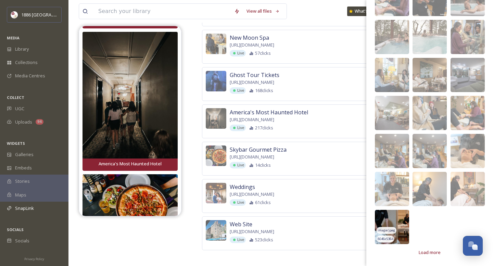
click at [386, 220] on img at bounding box center [392, 227] width 34 height 34
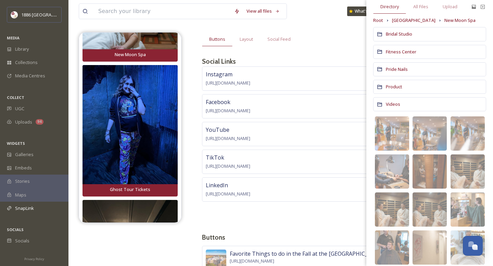
scroll to position [0, 0]
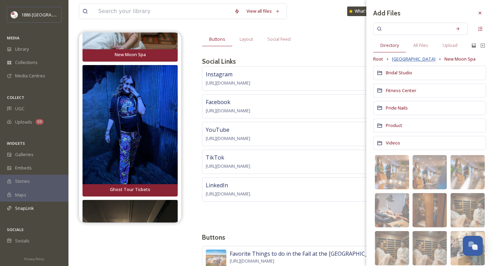
click at [406, 58] on span "[GEOGRAPHIC_DATA]" at bounding box center [413, 59] width 43 height 7
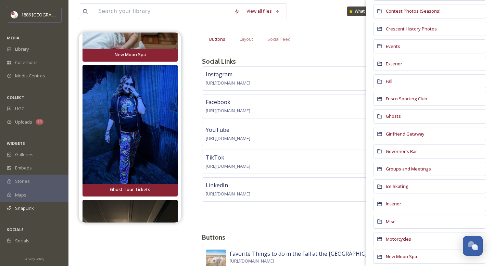
scroll to position [151, 0]
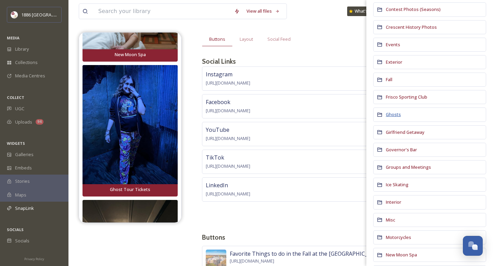
click at [394, 115] on span "Ghosts" at bounding box center [393, 114] width 15 height 6
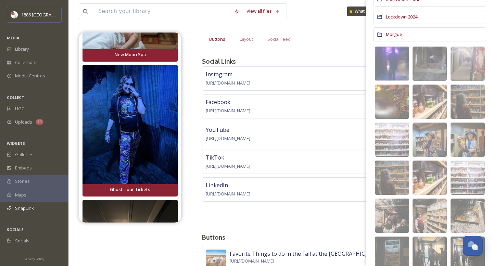
scroll to position [199, 0]
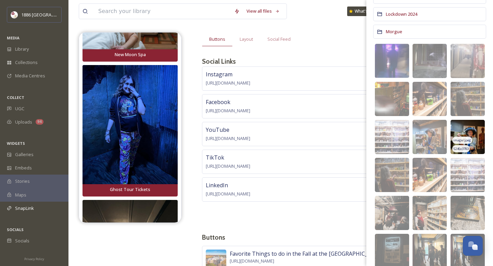
click at [476, 133] on img at bounding box center [467, 137] width 34 height 34
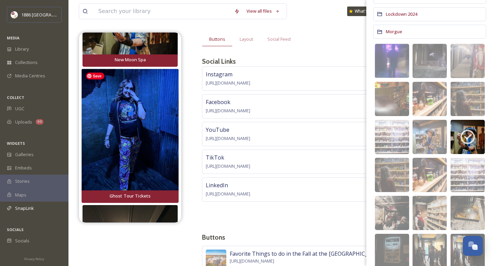
click at [125, 134] on img at bounding box center [129, 129] width 97 height 121
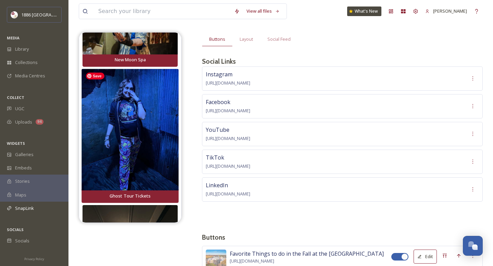
click at [135, 144] on img at bounding box center [129, 129] width 97 height 121
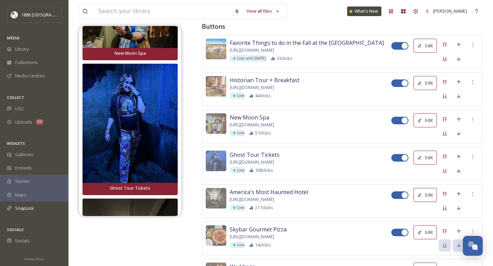
scroll to position [244, 0]
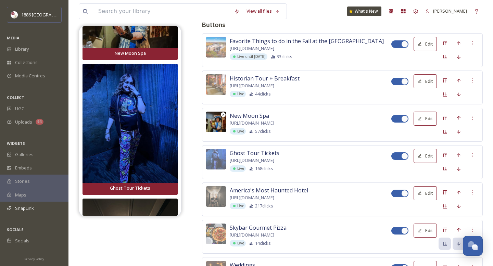
click at [223, 132] on img at bounding box center [216, 122] width 21 height 21
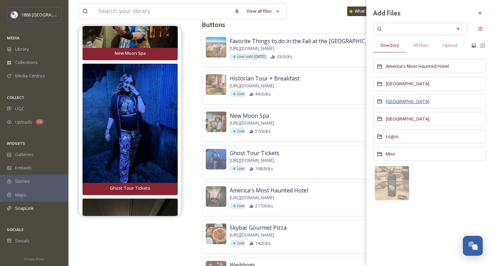
click at [401, 100] on span "[GEOGRAPHIC_DATA]" at bounding box center [407, 101] width 43 height 6
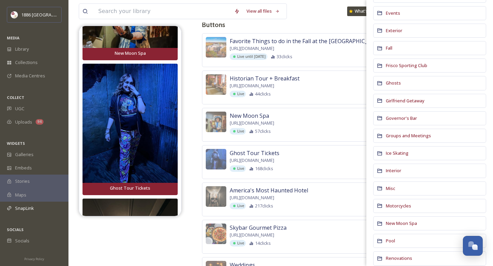
scroll to position [184, 0]
click at [402, 221] on span "New Moon Spa" at bounding box center [401, 222] width 31 height 6
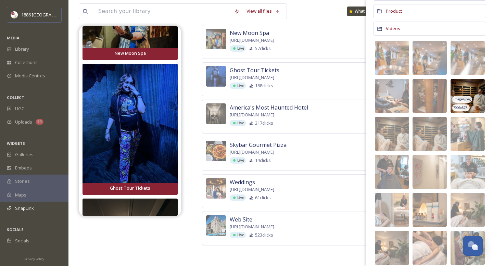
scroll to position [173, 0]
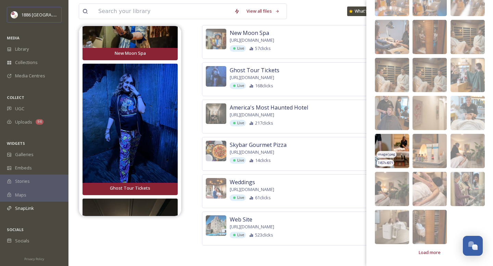
click at [402, 150] on img at bounding box center [392, 151] width 34 height 34
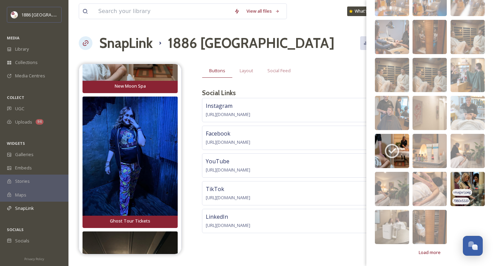
scroll to position [0, 0]
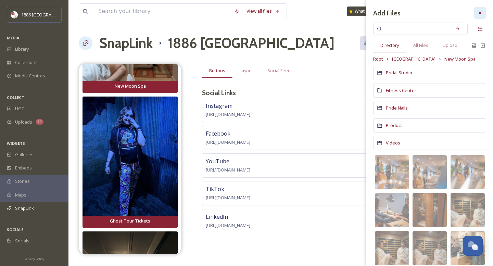
click at [476, 13] on div at bounding box center [480, 13] width 12 height 12
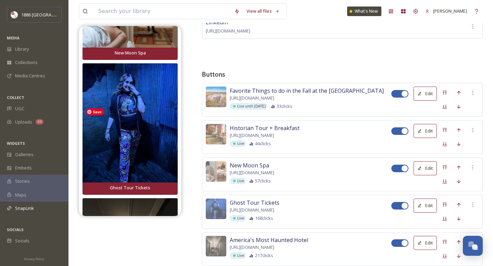
scroll to position [316, 0]
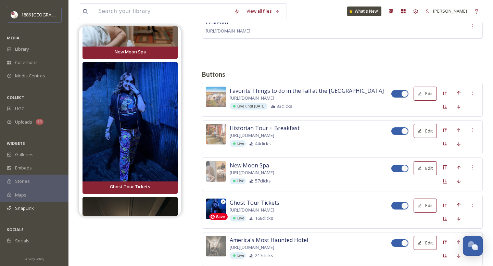
click at [214, 219] on img at bounding box center [216, 209] width 21 height 21
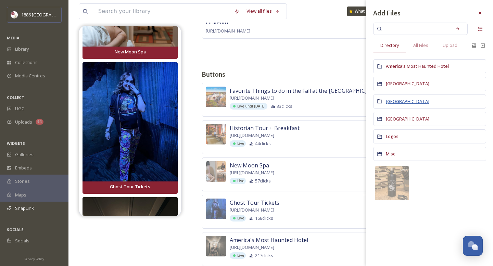
click at [407, 100] on span "[GEOGRAPHIC_DATA]" at bounding box center [407, 101] width 43 height 6
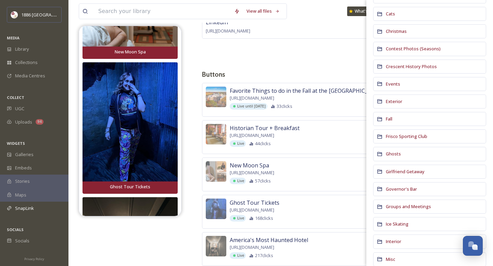
scroll to position [112, 0]
click at [397, 151] on span "Ghosts" at bounding box center [393, 153] width 15 height 6
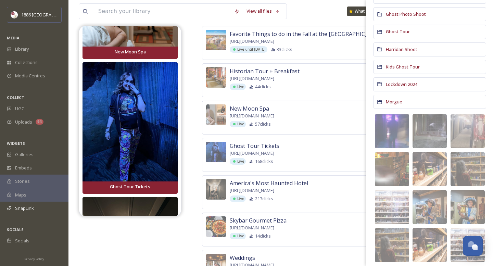
scroll to position [258, 0]
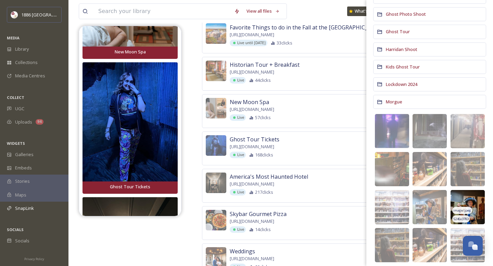
click at [476, 196] on img at bounding box center [467, 207] width 34 height 34
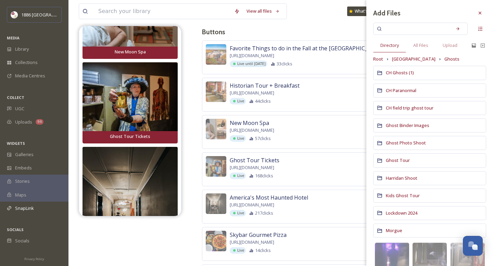
scroll to position [240, 0]
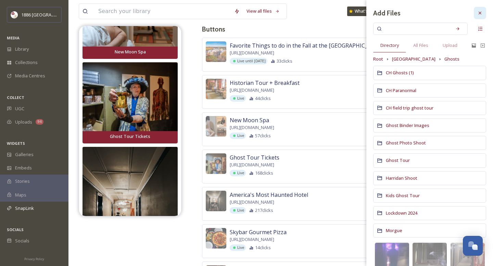
click at [481, 10] on icon at bounding box center [479, 12] width 5 height 5
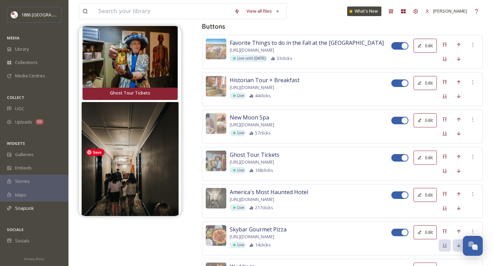
scroll to position [362, 0]
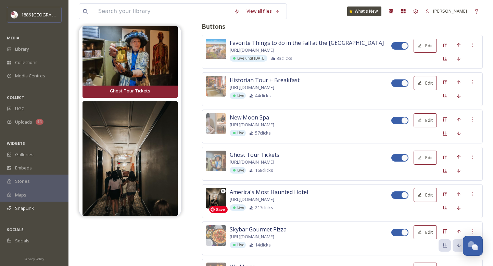
click at [215, 208] on img at bounding box center [216, 198] width 21 height 21
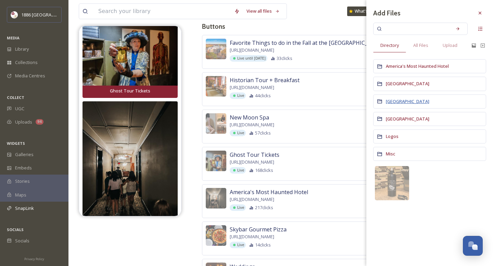
click at [412, 100] on span "[GEOGRAPHIC_DATA]" at bounding box center [407, 101] width 43 height 6
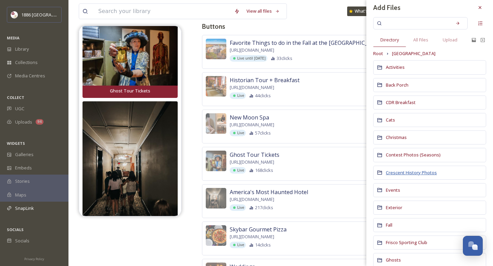
scroll to position [10, 0]
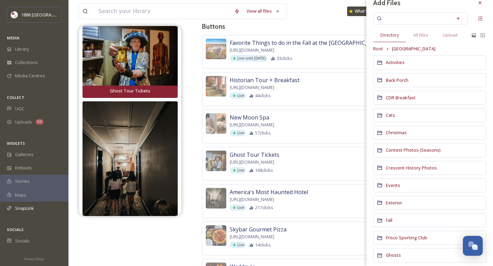
click at [404, 172] on div "Crescent History Photos" at bounding box center [429, 168] width 113 height 14
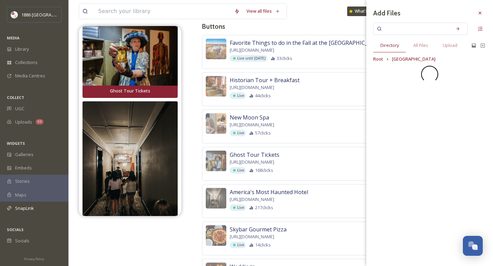
scroll to position [0, 0]
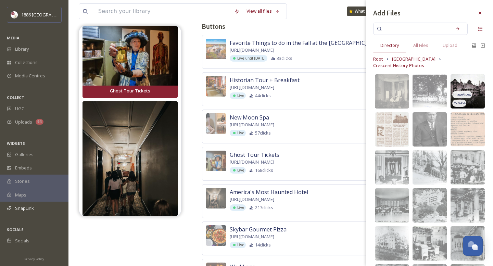
click at [466, 92] on span "image/jpeg" at bounding box center [462, 94] width 18 height 5
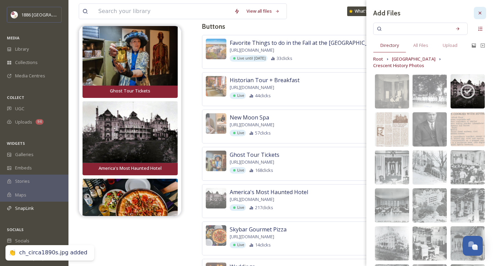
click at [482, 11] on icon at bounding box center [479, 12] width 5 height 5
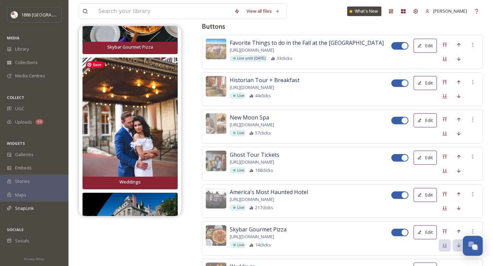
scroll to position [560, 0]
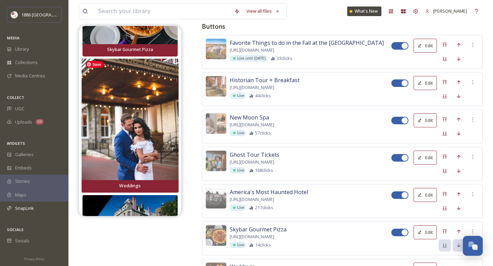
click at [148, 132] on img at bounding box center [129, 120] width 97 height 122
click at [131, 120] on img at bounding box center [129, 120] width 97 height 122
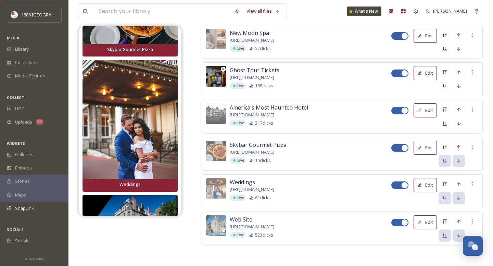
scroll to position [351, 0]
click at [221, 192] on img at bounding box center [216, 188] width 21 height 21
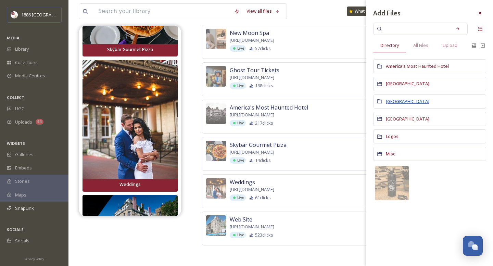
click at [397, 102] on span "[GEOGRAPHIC_DATA]" at bounding box center [407, 101] width 43 height 6
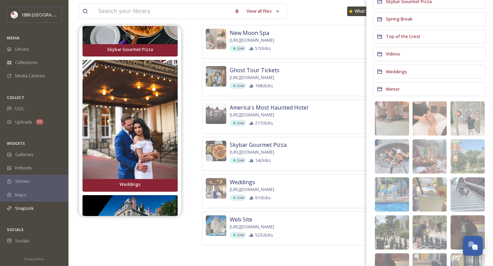
scroll to position [464, 0]
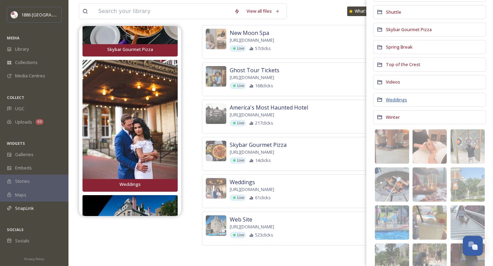
click at [392, 100] on span "Weddings" at bounding box center [396, 100] width 21 height 6
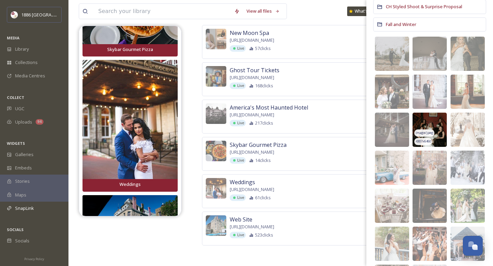
scroll to position [121, 0]
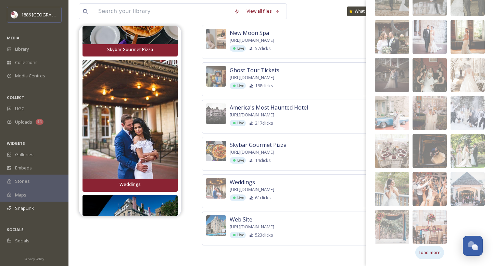
click at [436, 256] on div "Load more" at bounding box center [429, 252] width 29 height 13
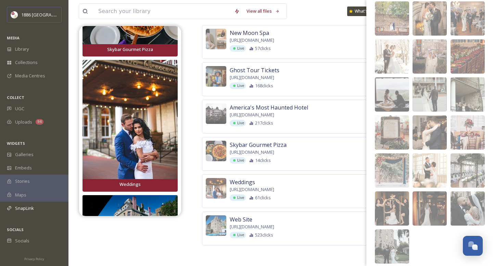
scroll to position [382, 0]
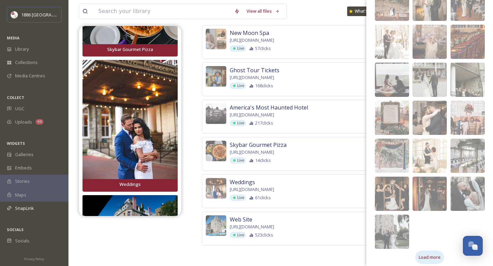
click at [427, 253] on div "Load more" at bounding box center [429, 257] width 29 height 13
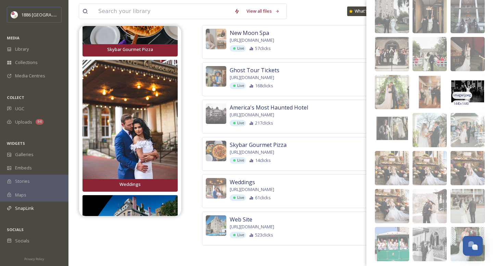
scroll to position [615, 0]
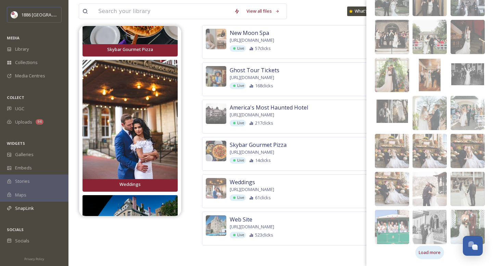
click at [428, 251] on span "Load more" at bounding box center [430, 252] width 22 height 7
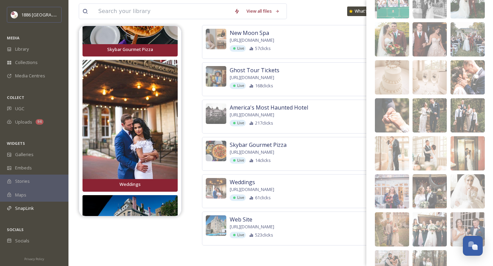
scroll to position [881, 0]
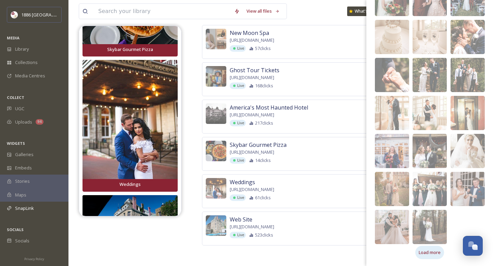
click at [435, 253] on span "Load more" at bounding box center [430, 252] width 22 height 7
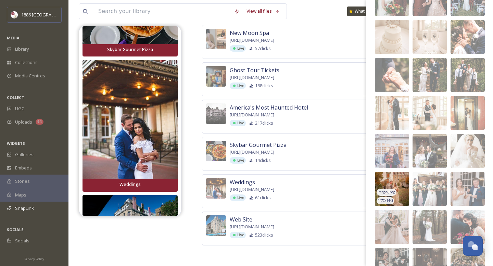
click at [401, 179] on img at bounding box center [392, 189] width 34 height 34
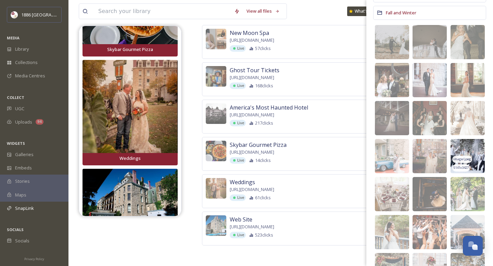
scroll to position [76, 0]
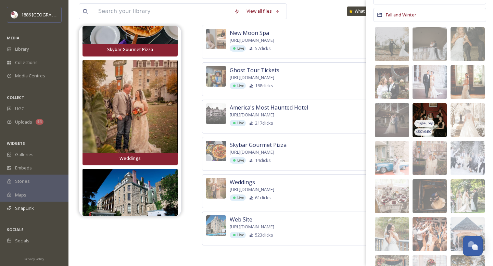
click at [439, 110] on img at bounding box center [429, 120] width 34 height 34
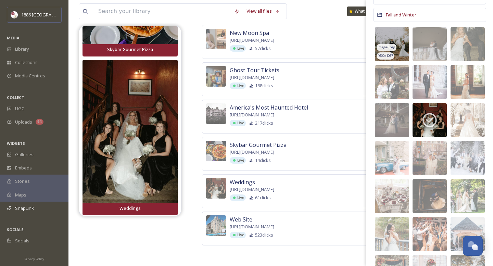
click at [388, 44] on div "image/jpeg" at bounding box center [387, 47] width 20 height 7
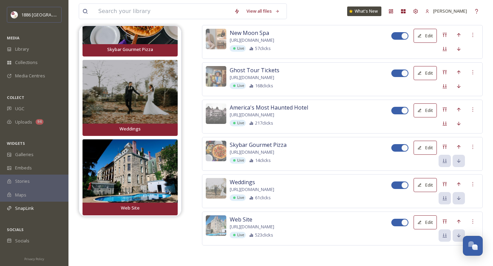
click at [325, 18] on div "View all files What's New Gina Rambo" at bounding box center [281, 11] width 404 height 23
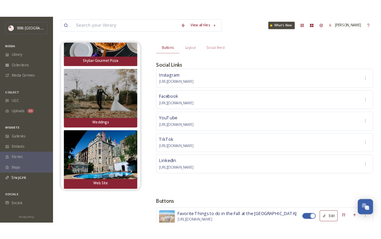
scroll to position [0, 0]
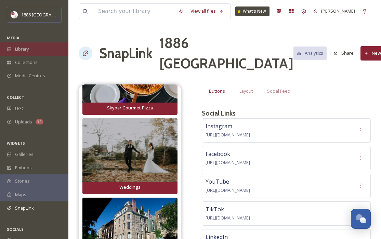
click at [29, 52] on div "Library" at bounding box center [34, 48] width 68 height 13
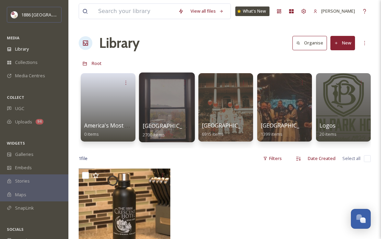
click at [175, 124] on span "[GEOGRAPHIC_DATA]" at bounding box center [171, 126] width 56 height 8
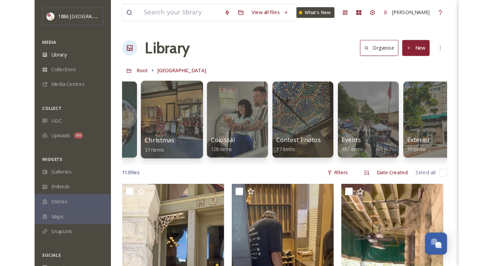
scroll to position [0, 127]
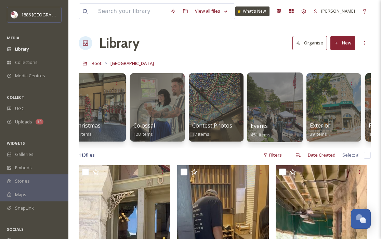
click at [254, 128] on span "Events" at bounding box center [259, 126] width 17 height 8
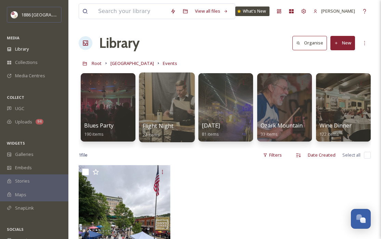
click at [167, 126] on span "Flight Night" at bounding box center [158, 126] width 31 height 8
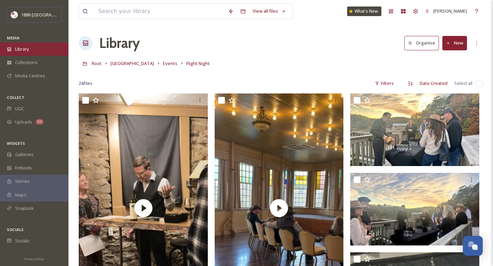
click at [27, 47] on span "Library" at bounding box center [22, 49] width 14 height 7
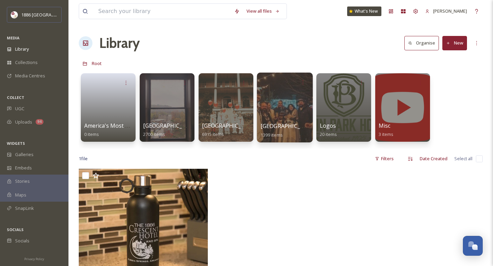
click at [273, 135] on span "1399 items" at bounding box center [271, 134] width 22 height 6
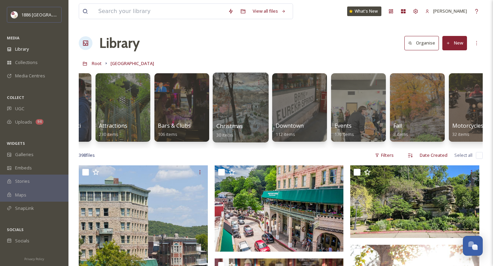
scroll to position [0, 46]
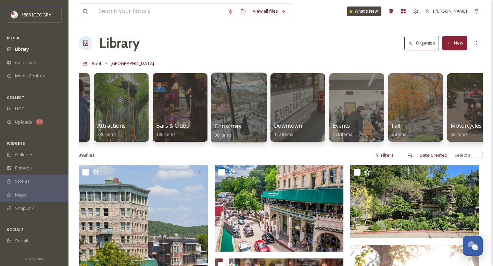
click at [229, 129] on span "Christmas" at bounding box center [228, 126] width 27 height 8
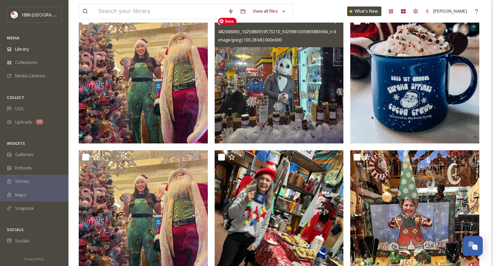
scroll to position [76, 0]
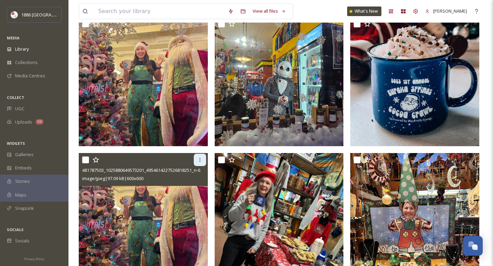
click at [195, 158] on div at bounding box center [200, 160] width 12 height 12
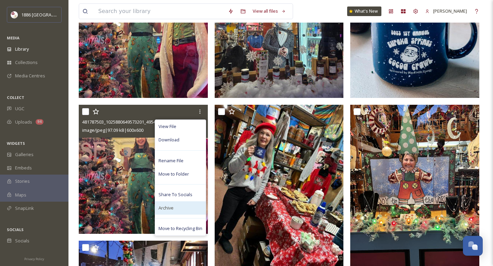
scroll to position [126, 0]
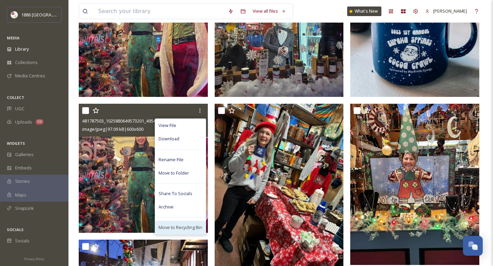
click at [187, 228] on span "Move to Recycling Bin" at bounding box center [180, 227] width 44 height 7
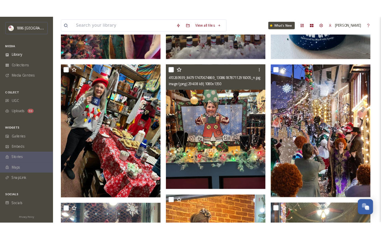
scroll to position [168, 0]
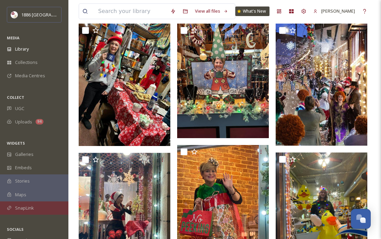
click at [38, 208] on div "SnapLink" at bounding box center [34, 208] width 68 height 13
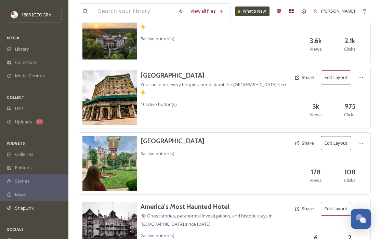
scroll to position [104, 0]
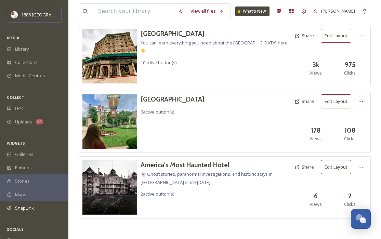
click at [183, 100] on h3 "[GEOGRAPHIC_DATA]" at bounding box center [173, 99] width 64 height 10
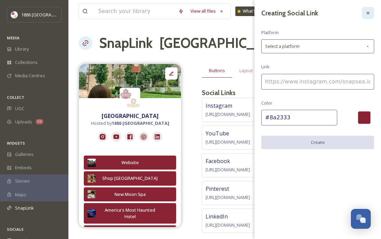
click at [370, 13] on icon at bounding box center [368, 12] width 5 height 5
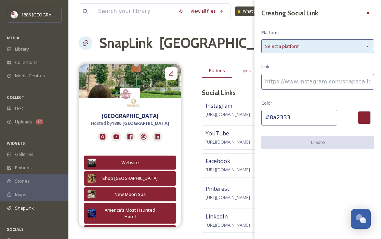
click at [335, 49] on div "Select a platform" at bounding box center [318, 46] width 113 height 14
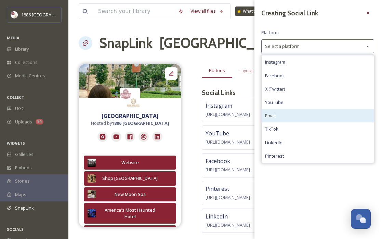
click at [307, 118] on div "Email" at bounding box center [318, 115] width 112 height 13
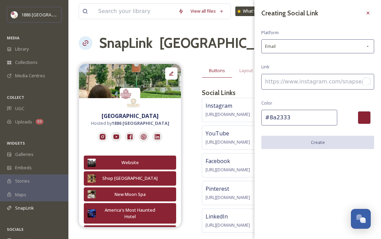
click at [303, 81] on input "To enrich screen reader interactions, please activate Accessibility in Grammarl…" at bounding box center [318, 82] width 113 height 16
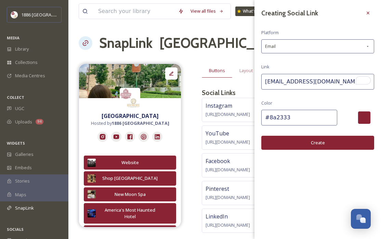
type input "tiktok@crescent-hotel.com"
click at [327, 143] on button "Create" at bounding box center [318, 143] width 113 height 14
